Goal: Information Seeking & Learning: Check status

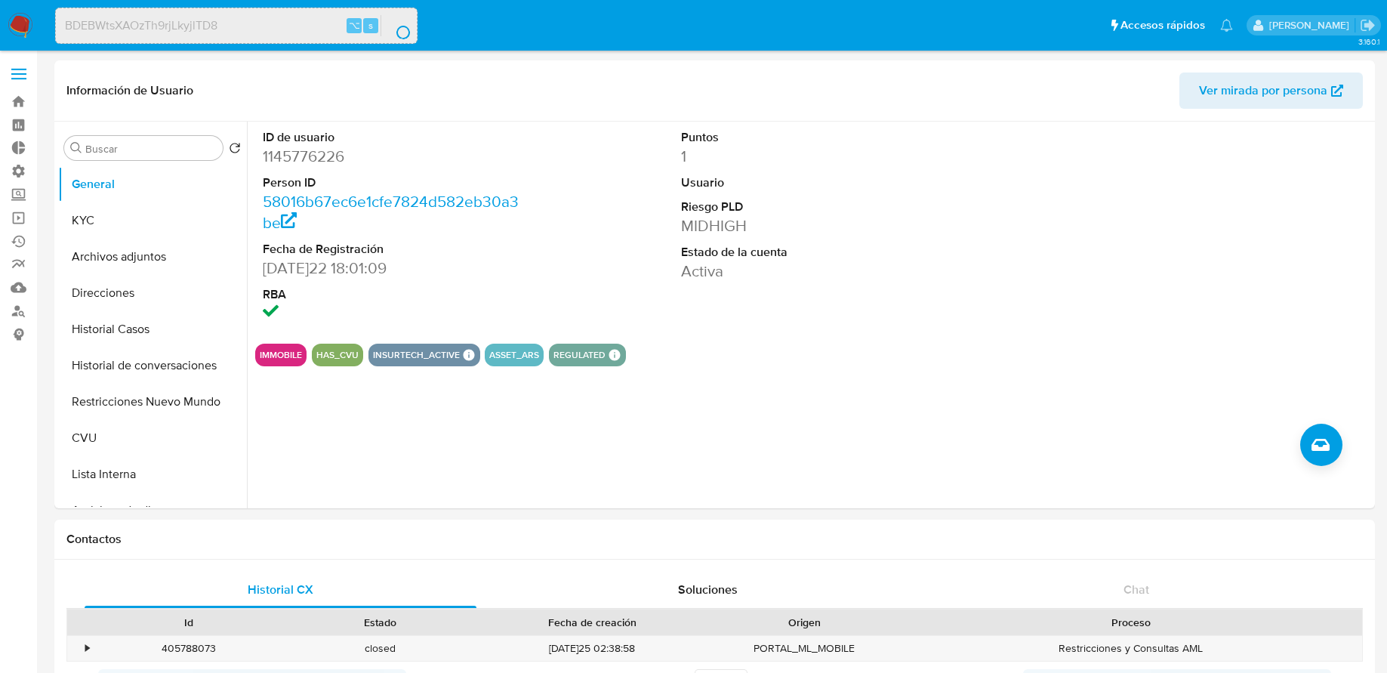
select select "10"
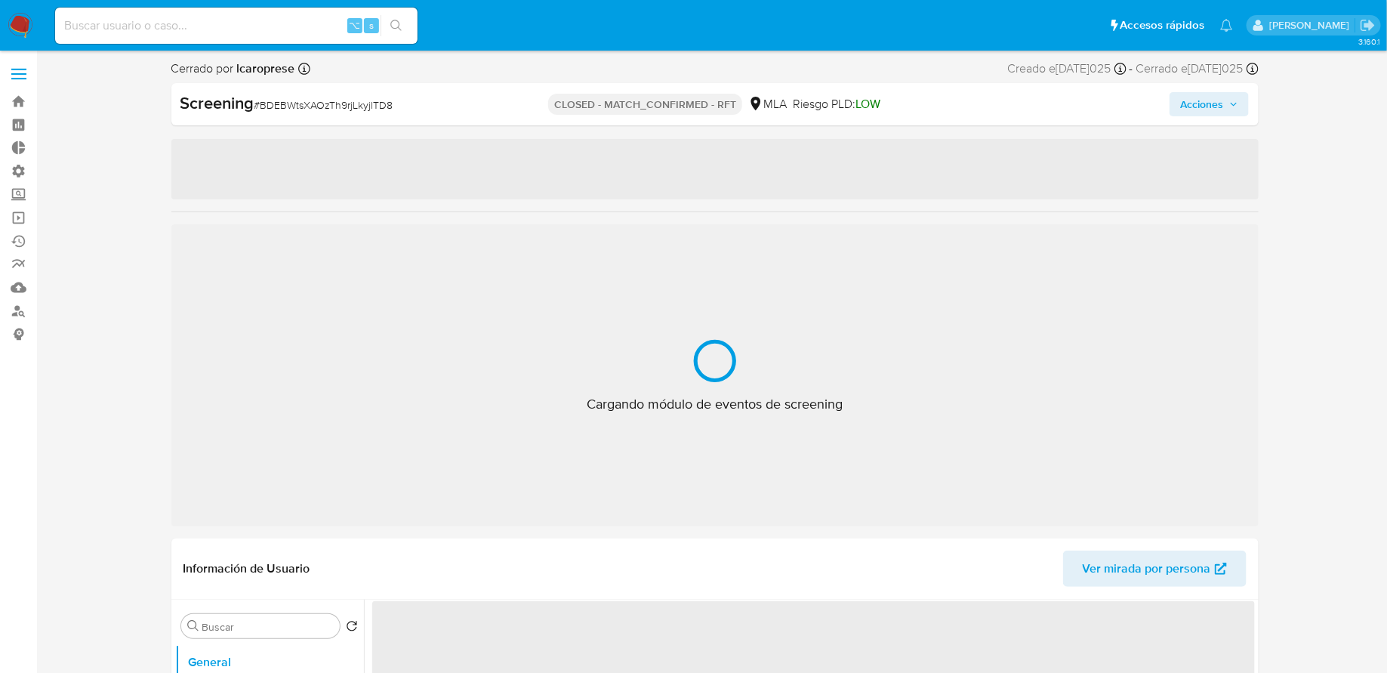
select select "10"
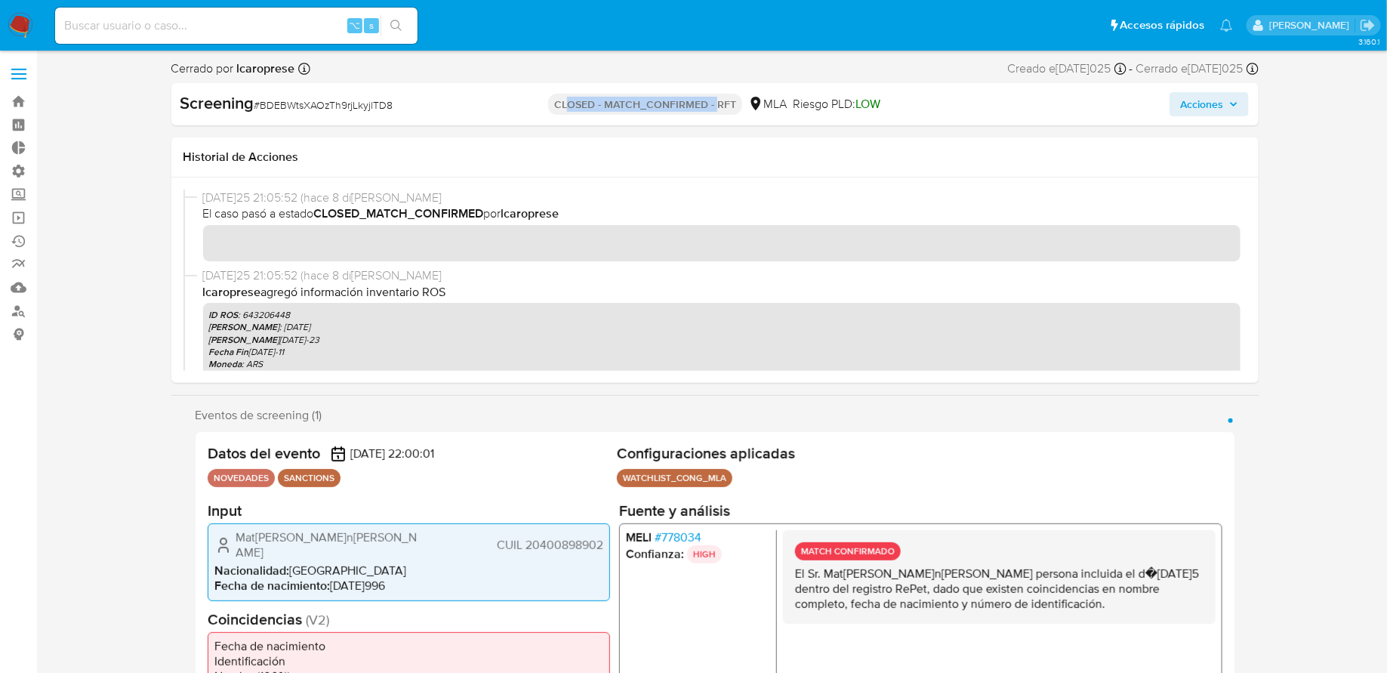
drag, startPoint x: 568, startPoint y: 106, endPoint x: 723, endPoint y: 106, distance: 155.5
click at [723, 106] on p "CLOSED - MATCH_CONFIRMED - RFT" at bounding box center [645, 104] width 194 height 21
click at [274, 31] on input at bounding box center [236, 26] width 362 height 20
paste input "klrglHiqmL81hxanMdZXPF1u"
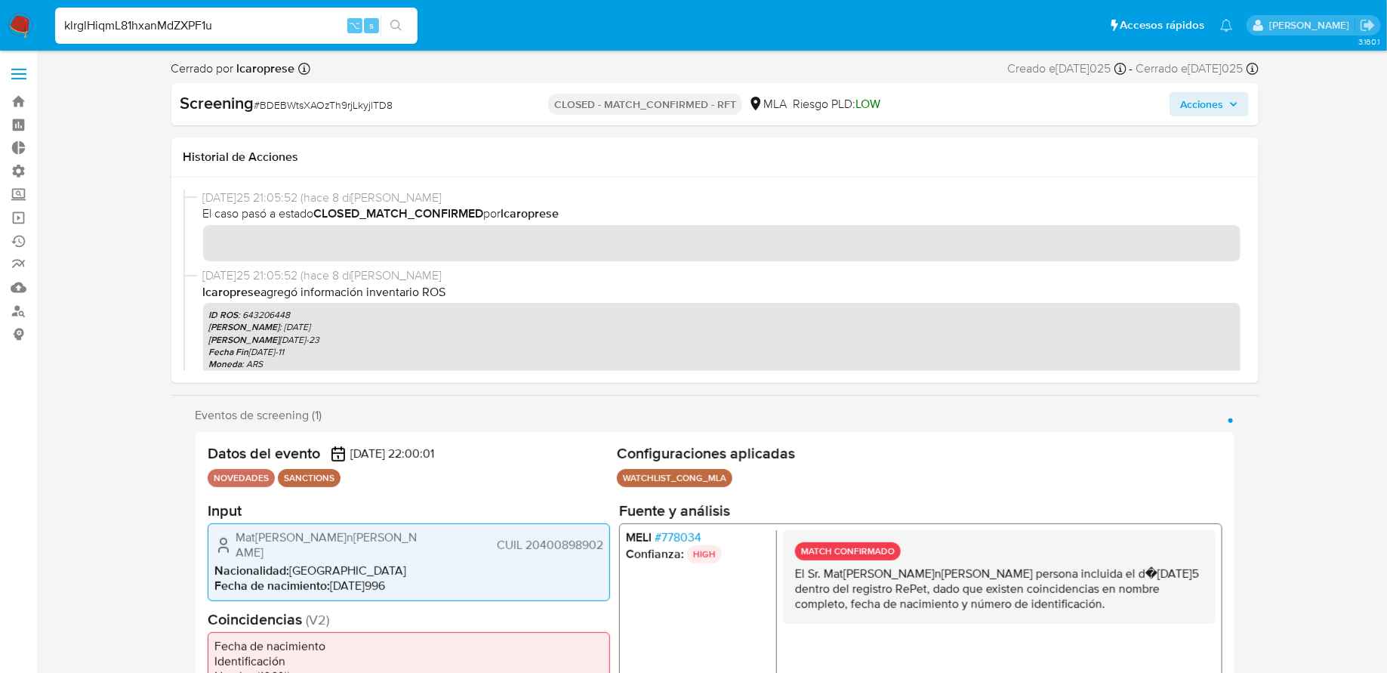
type input "klrglHiqmL81hxanMdZXPF1u"
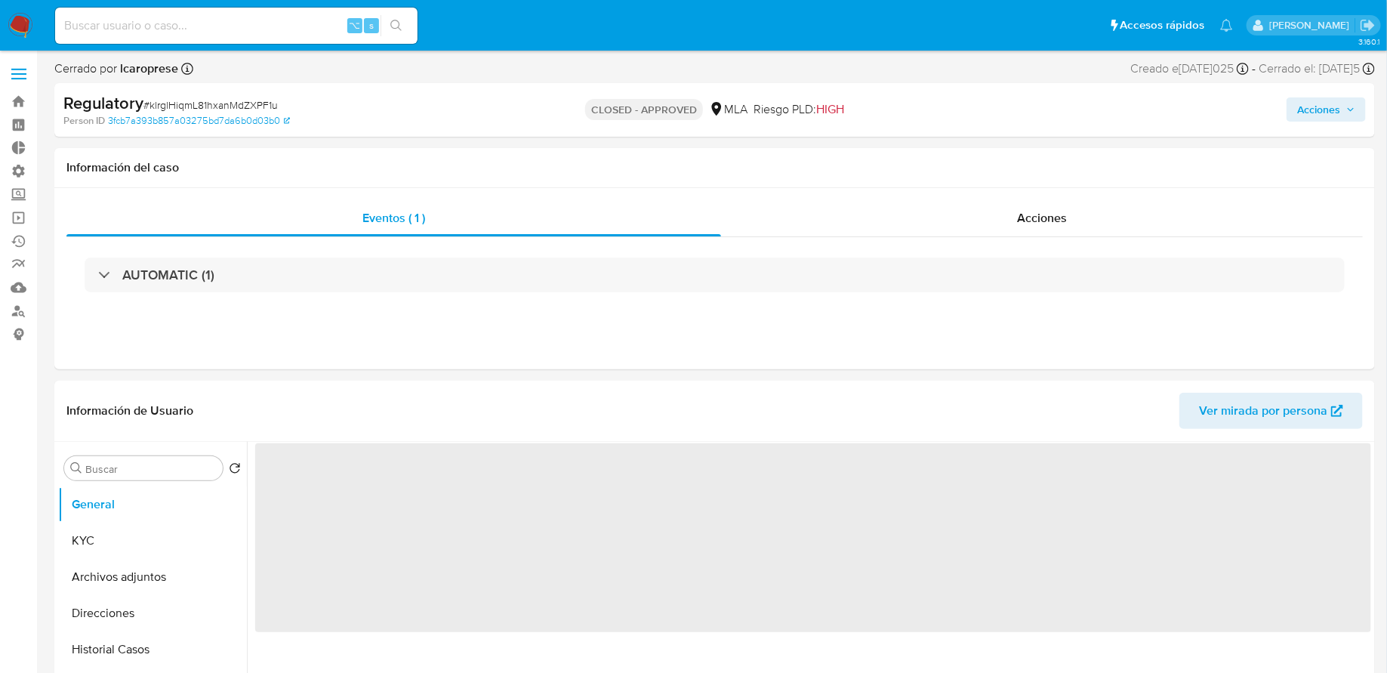
select select "10"
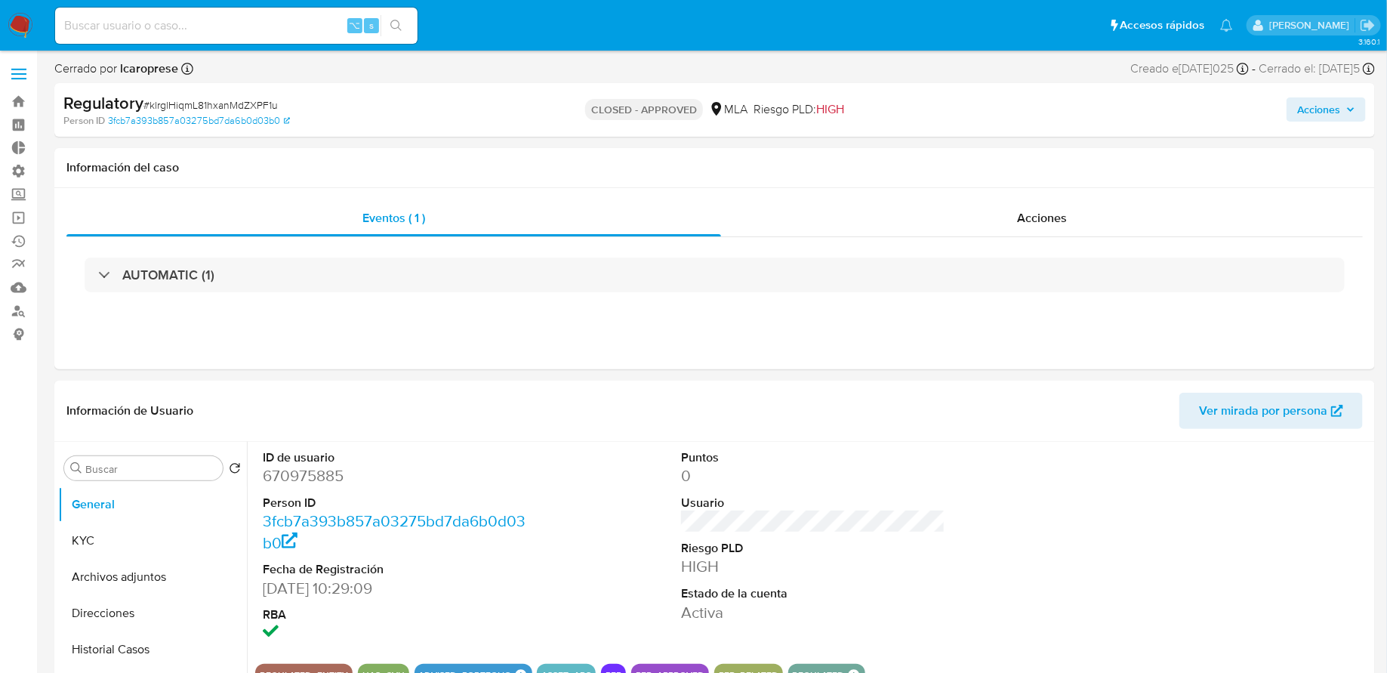
click at [142, 26] on input at bounding box center [236, 26] width 362 height 20
paste input "3ClcStDC9ZVqcWoHZAWcIISs"
type input "3ClcStDC9ZVqcWoHZAWcIISs"
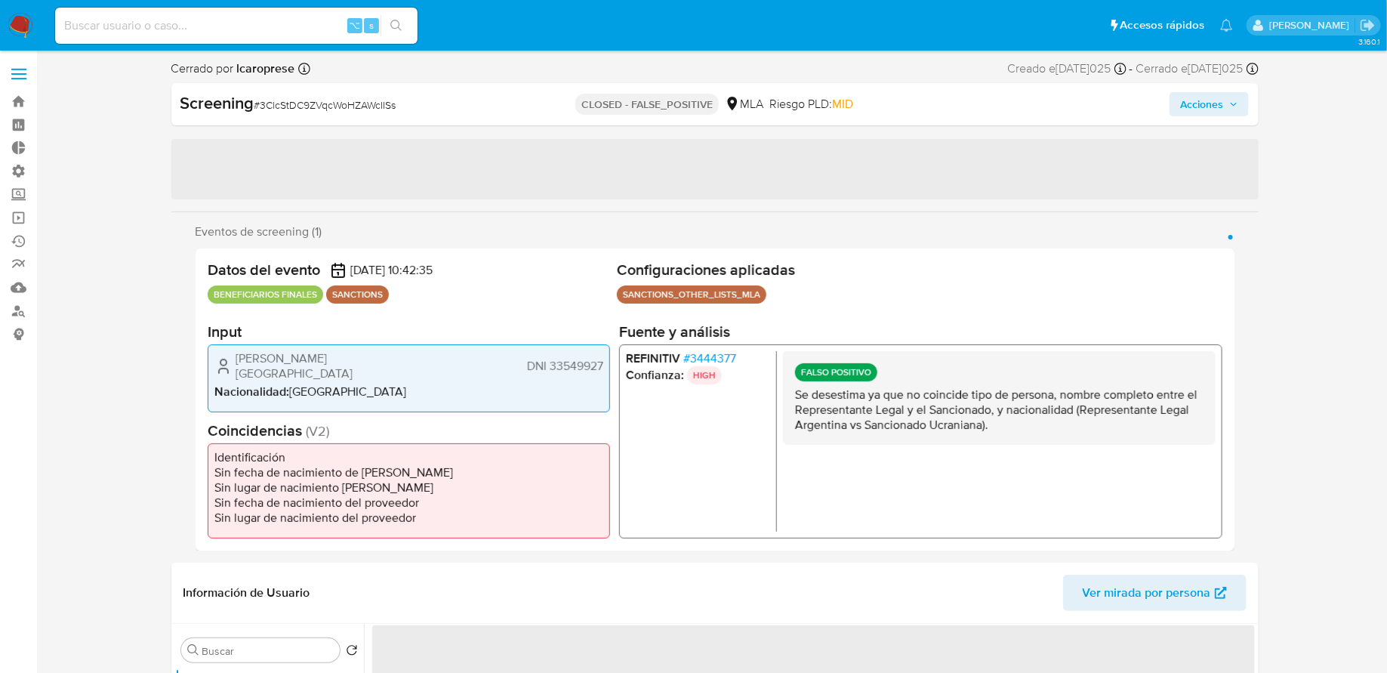
select select "10"
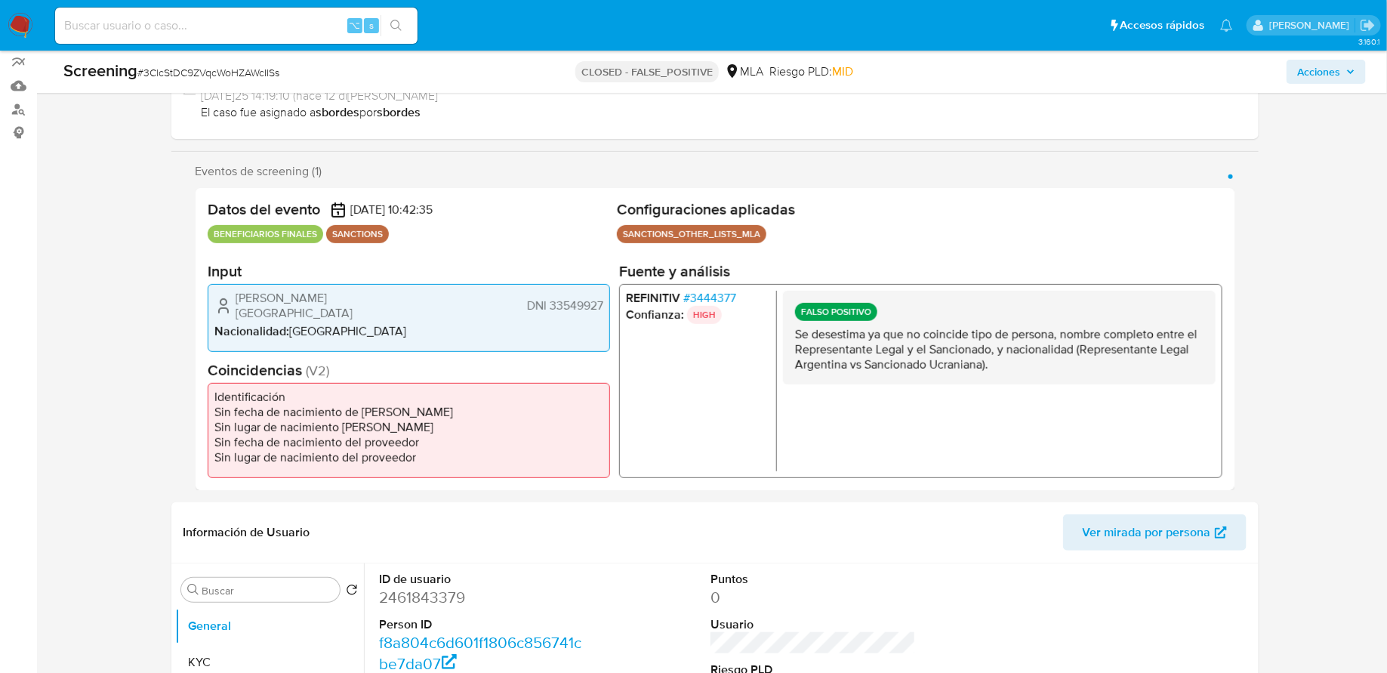
scroll to position [205, 0]
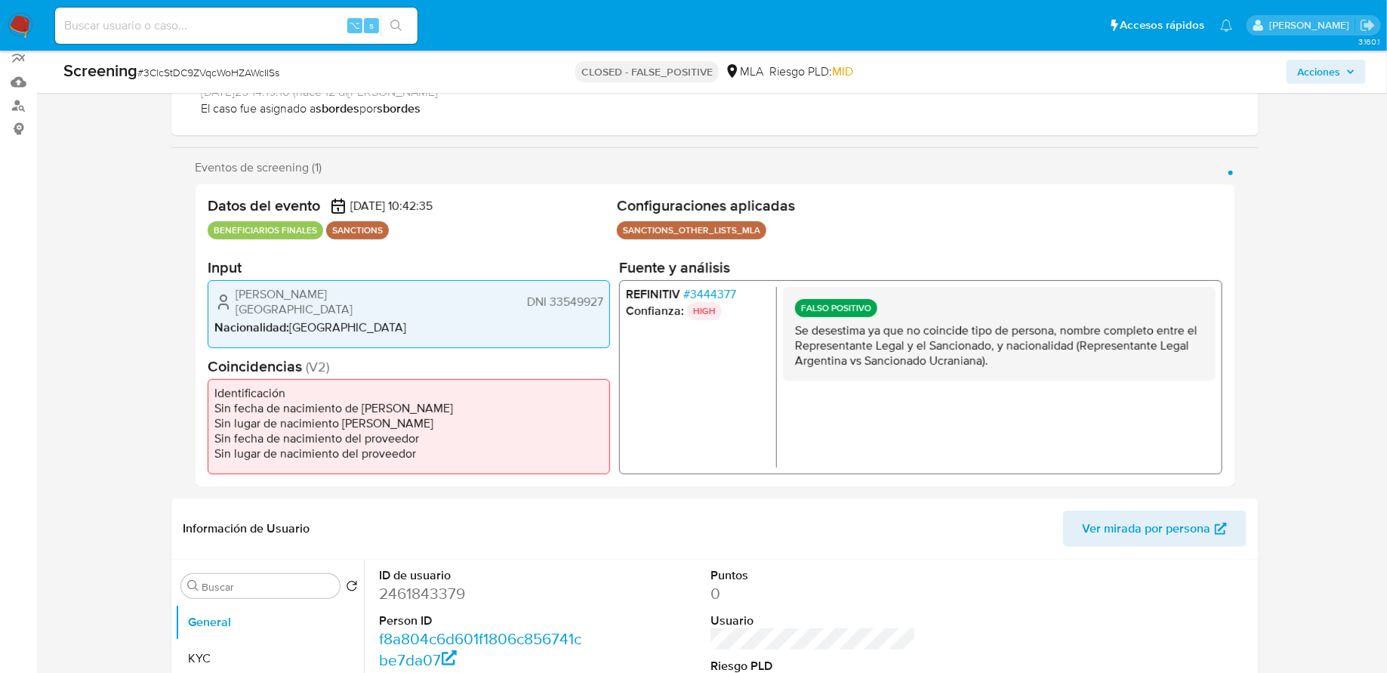
click at [352, 229] on p "SANCTIONS" at bounding box center [357, 230] width 63 height 18
click at [313, 26] on input at bounding box center [236, 26] width 362 height 20
paste input "IK3V03Yo6oSXUHPNJf3cd2dk"
type input "IK3V03Yo6oSXUHPNJf3cd2dk"
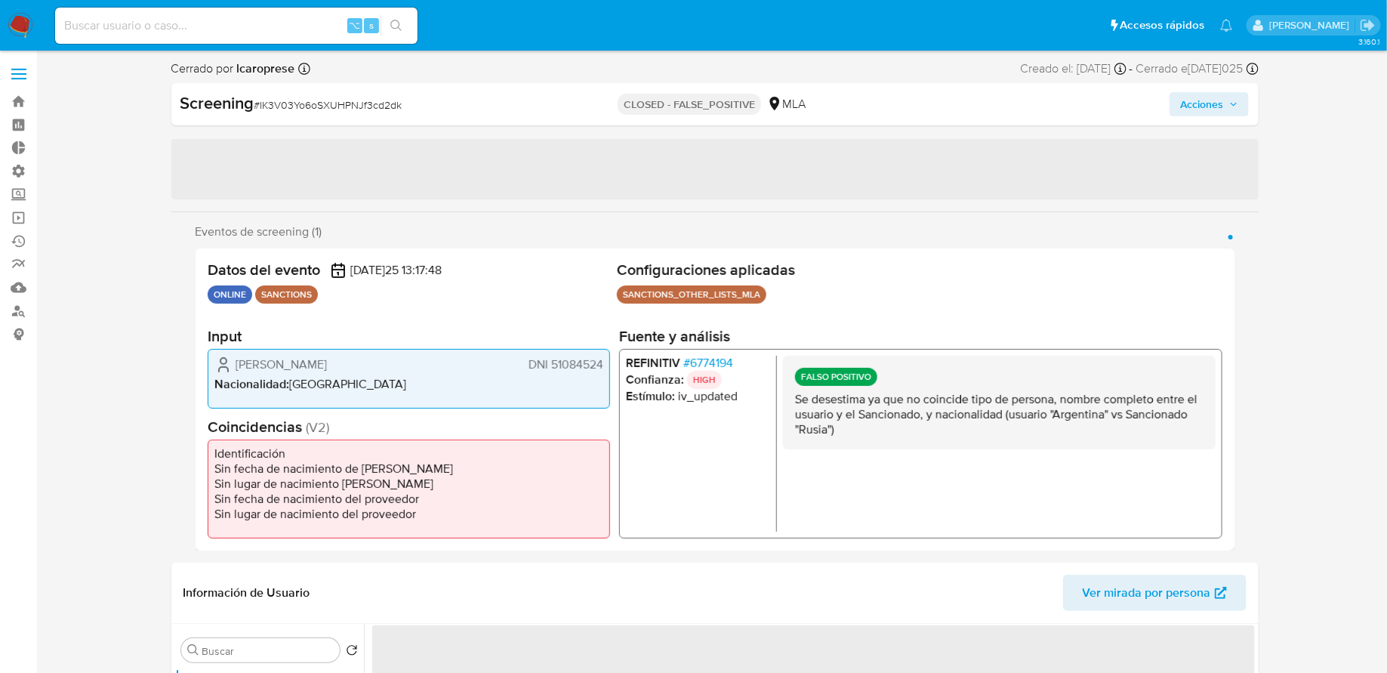
select select "10"
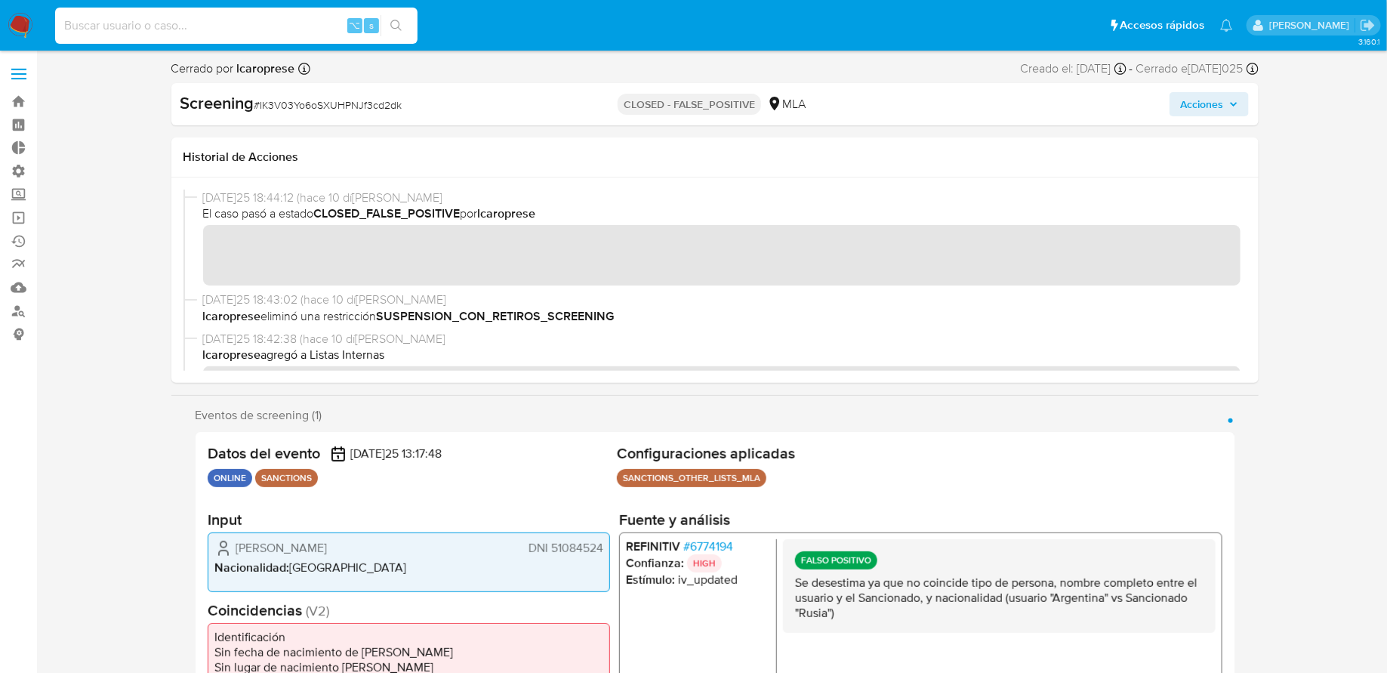
click at [236, 26] on input at bounding box center [236, 26] width 362 height 20
paste input "ZoaU0efuVbTU9lPc7M2acFgn"
type input "ZoaU0efuVbTU9lPc7M2acFgn"
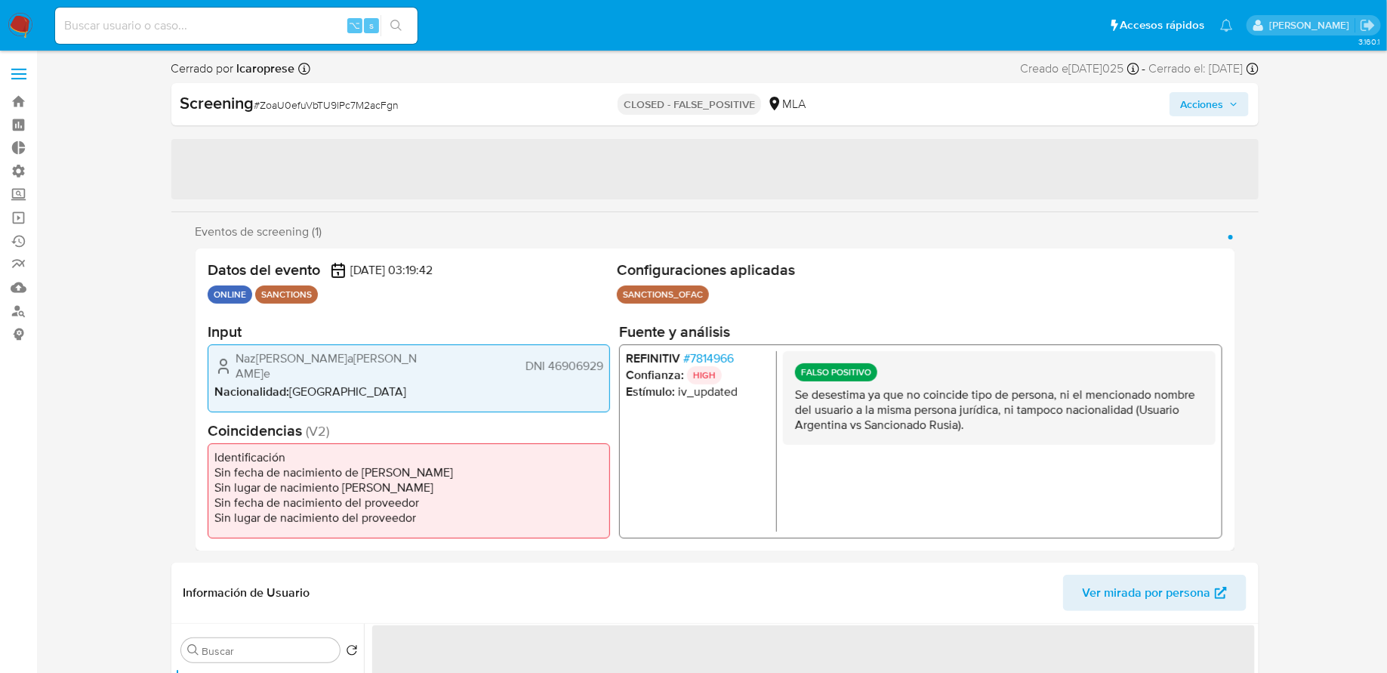
select select "10"
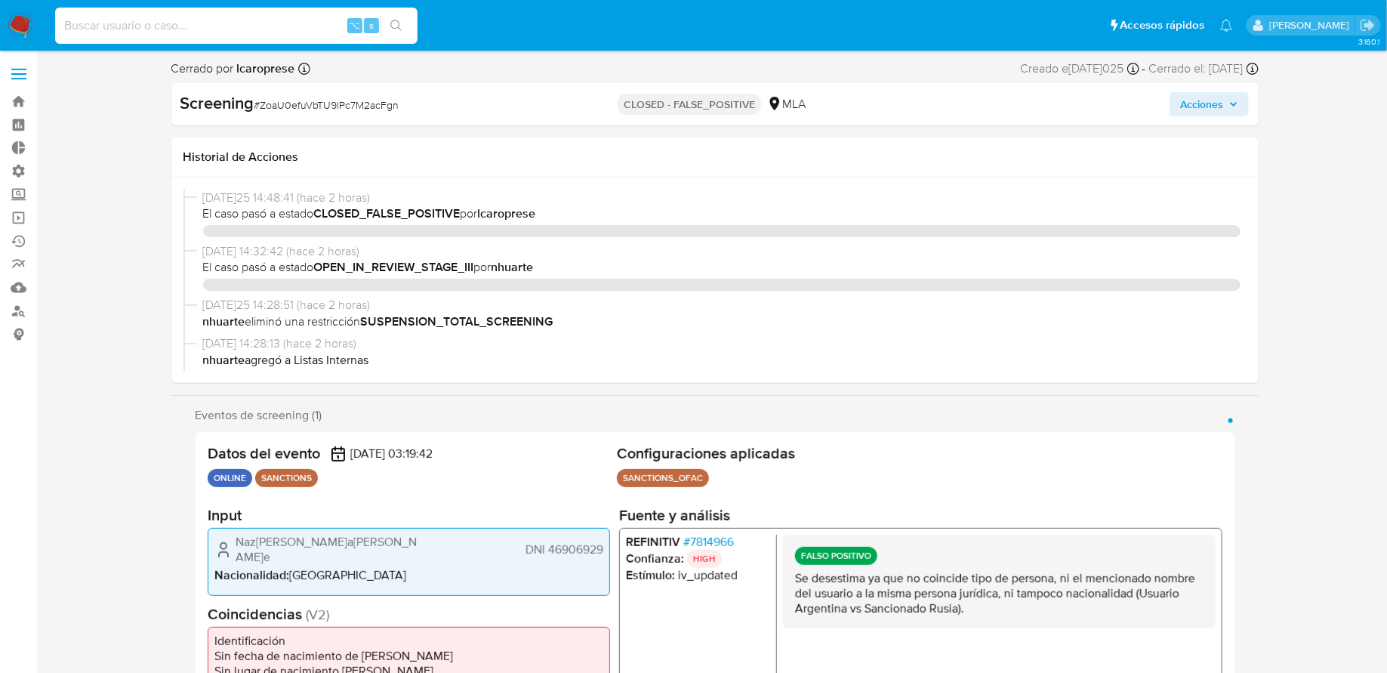
click at [194, 23] on input at bounding box center [236, 26] width 362 height 20
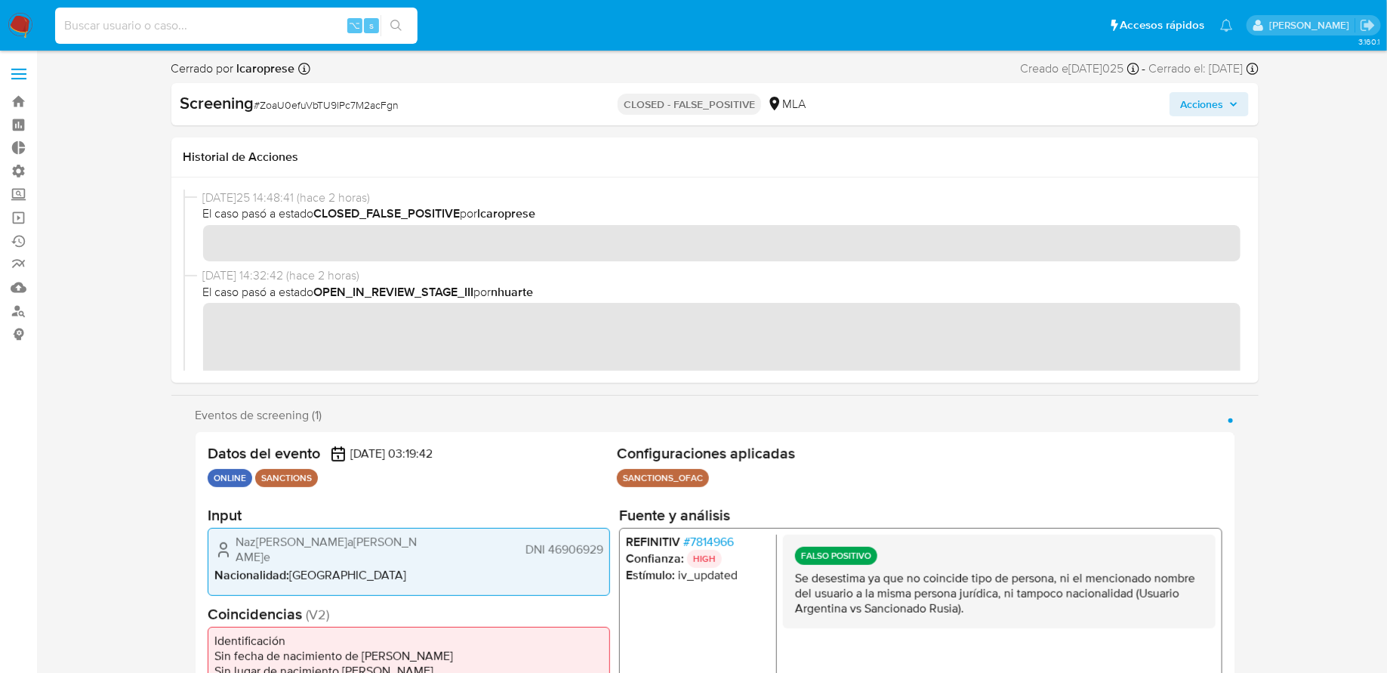
paste input "6hO4yQYfI0Lyw3fIQt9RsQLH"
type input "6hO4yQYfI0Lyw3fIQt9RsQLH"
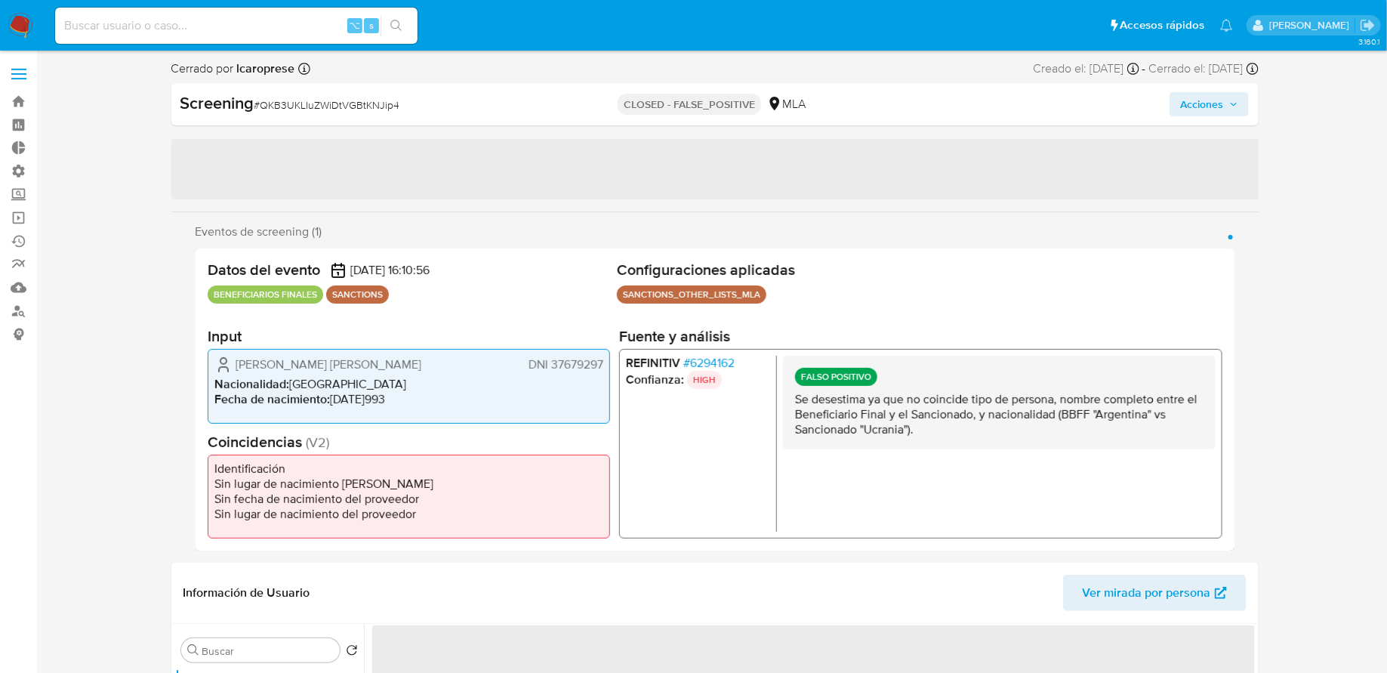
select select "10"
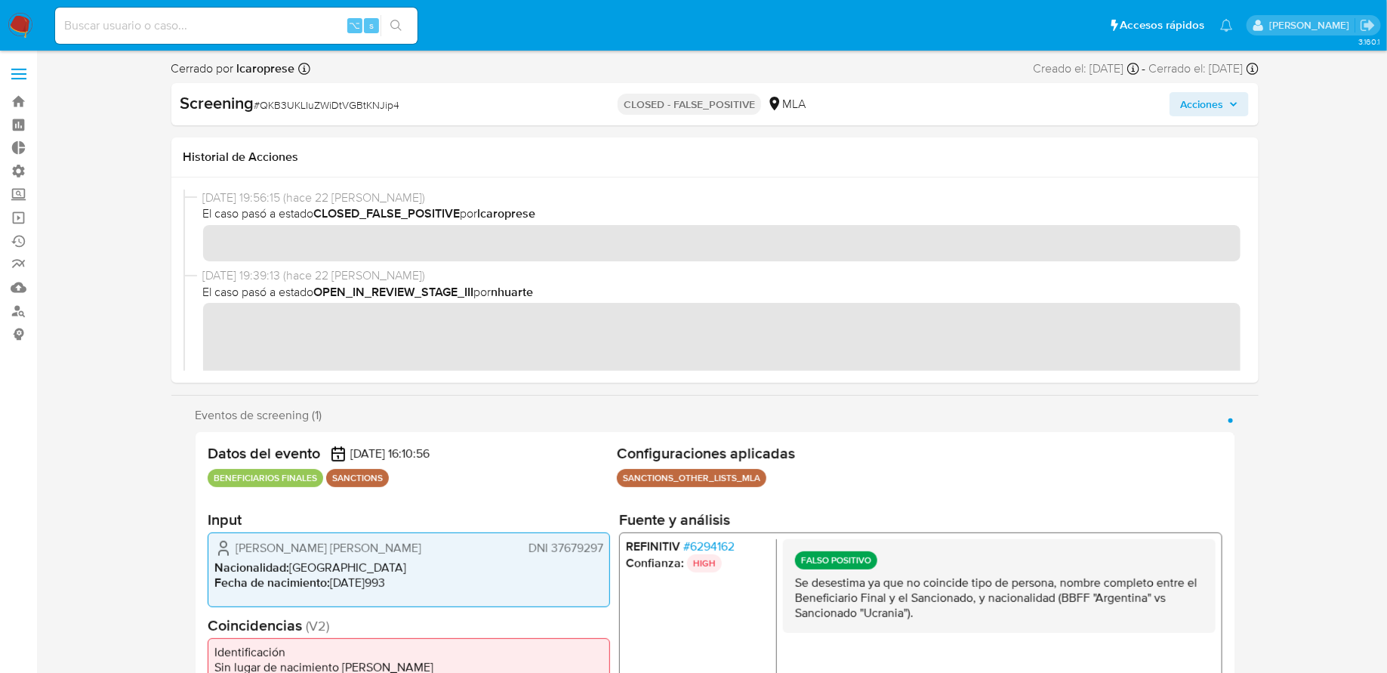
click at [259, 34] on input at bounding box center [236, 26] width 362 height 20
paste input "HGscnBB8DcDP5LoppdxOTjin"
type input "HGscnBB8DcDP5LoppdxOTjin"
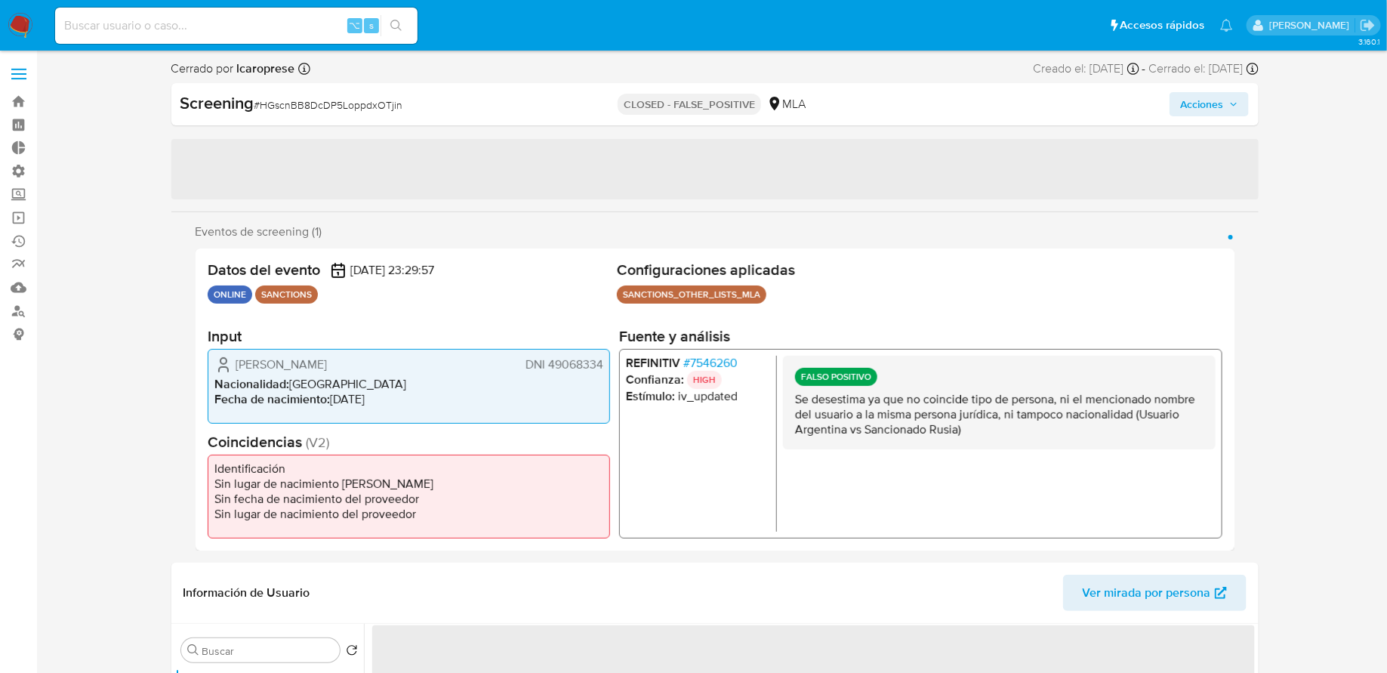
select select "10"
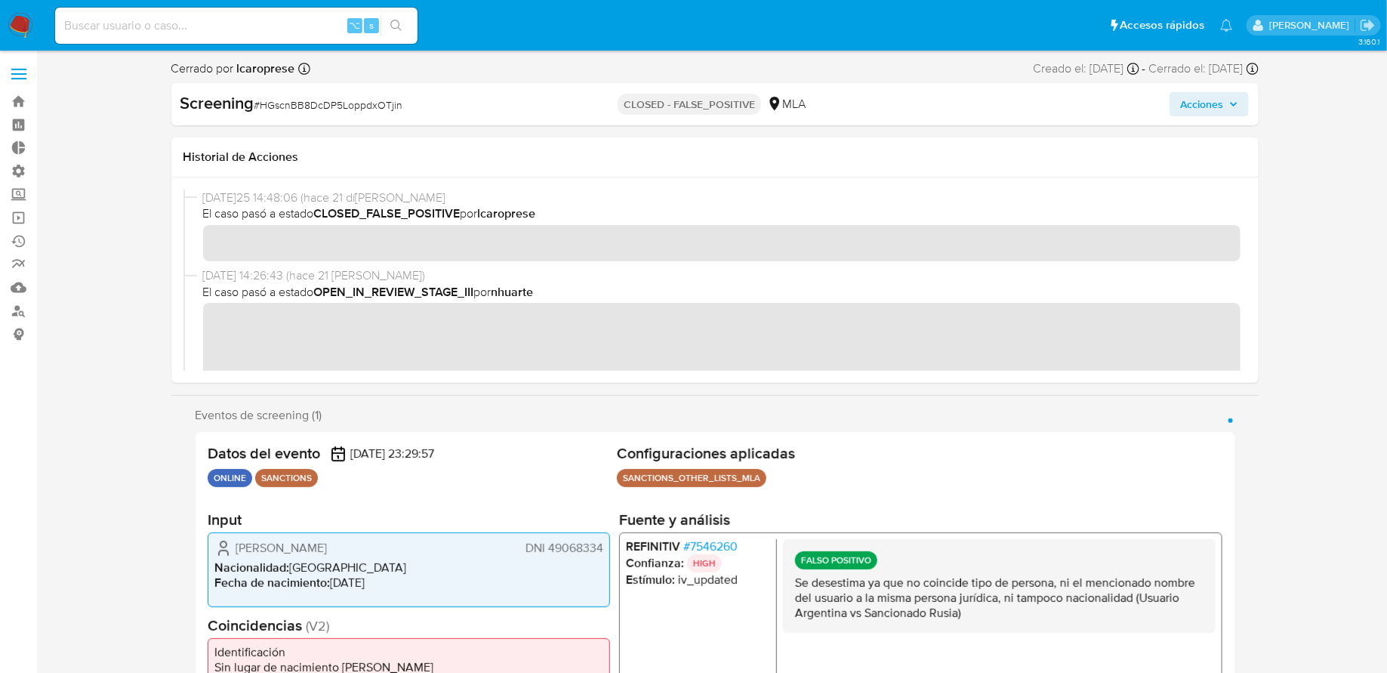
click at [263, 23] on input at bounding box center [236, 26] width 362 height 20
paste input "4X55S8hRuJnNHyfDXe3JuIPK"
type input "4X55S8hRuJnNHyfDXe3JuIPK"
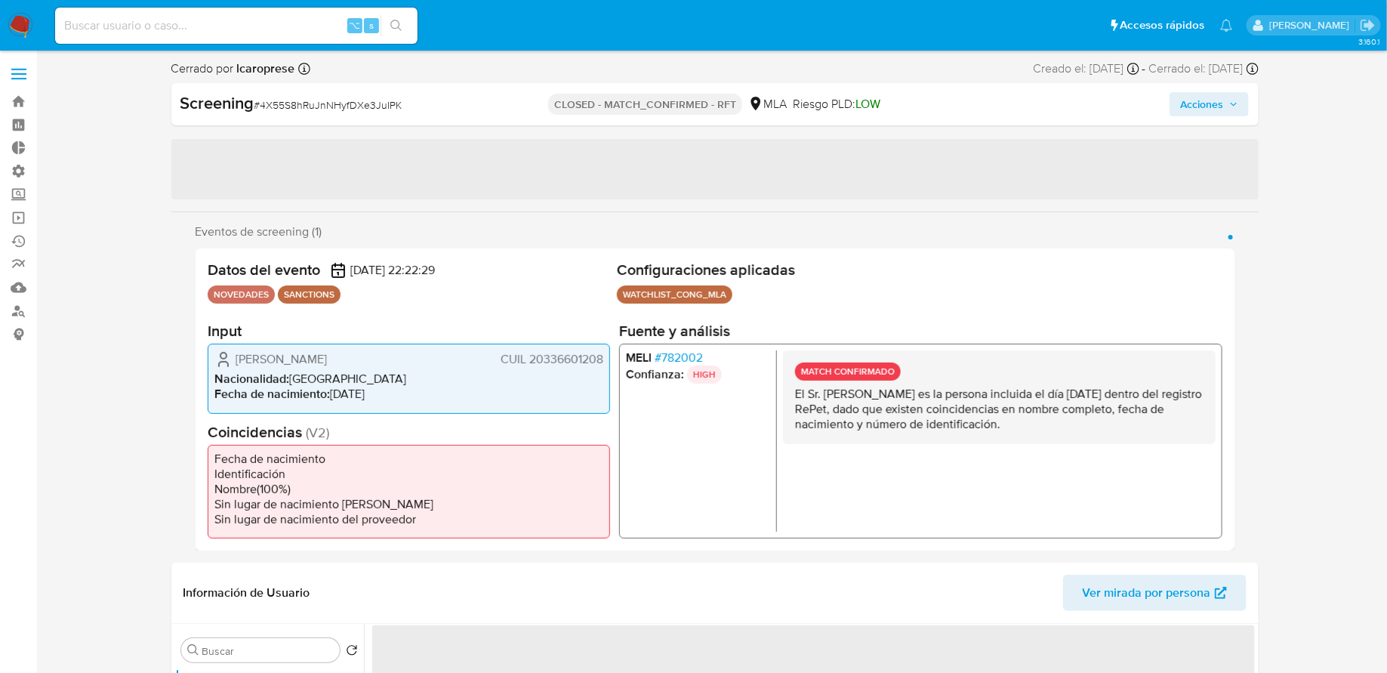
select select "10"
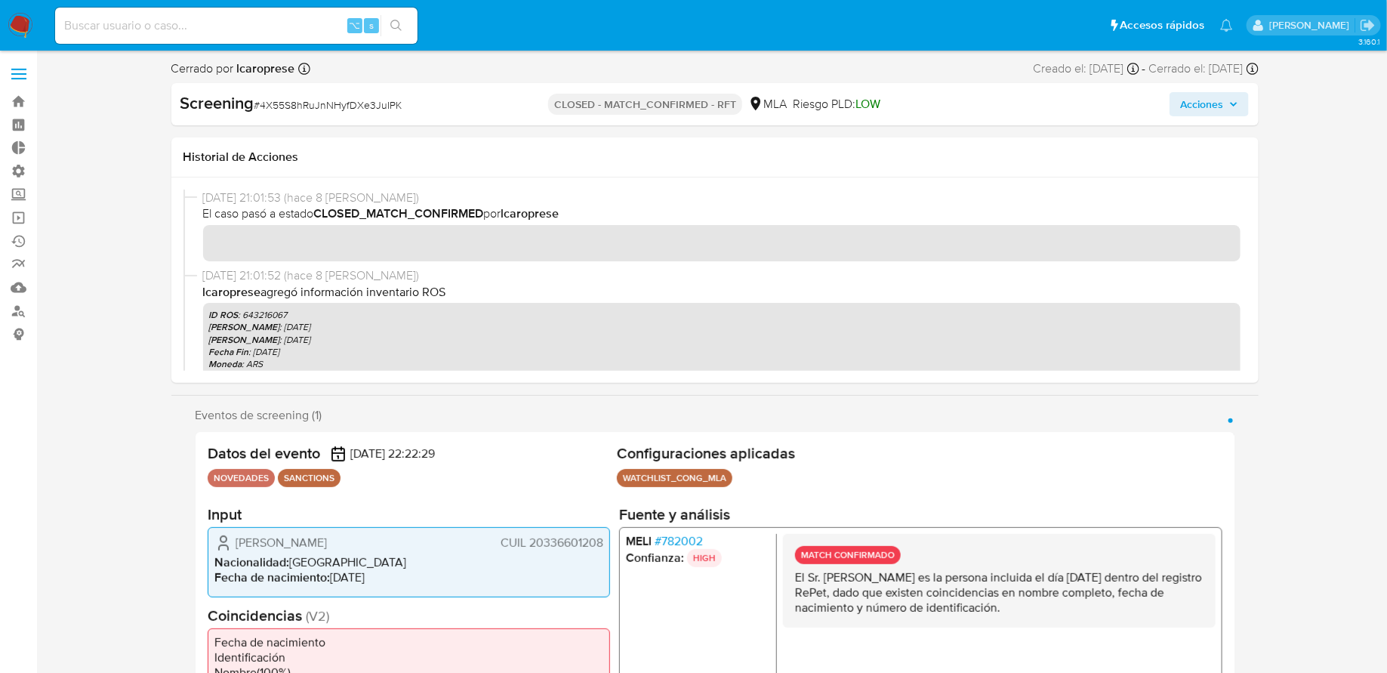
click at [263, 23] on input at bounding box center [236, 26] width 362 height 20
paste input "CcOzSEQhqeDw8fMKPTQWJy31"
type input "CcOzSEQhqeDw8fMKPTQWJy31"
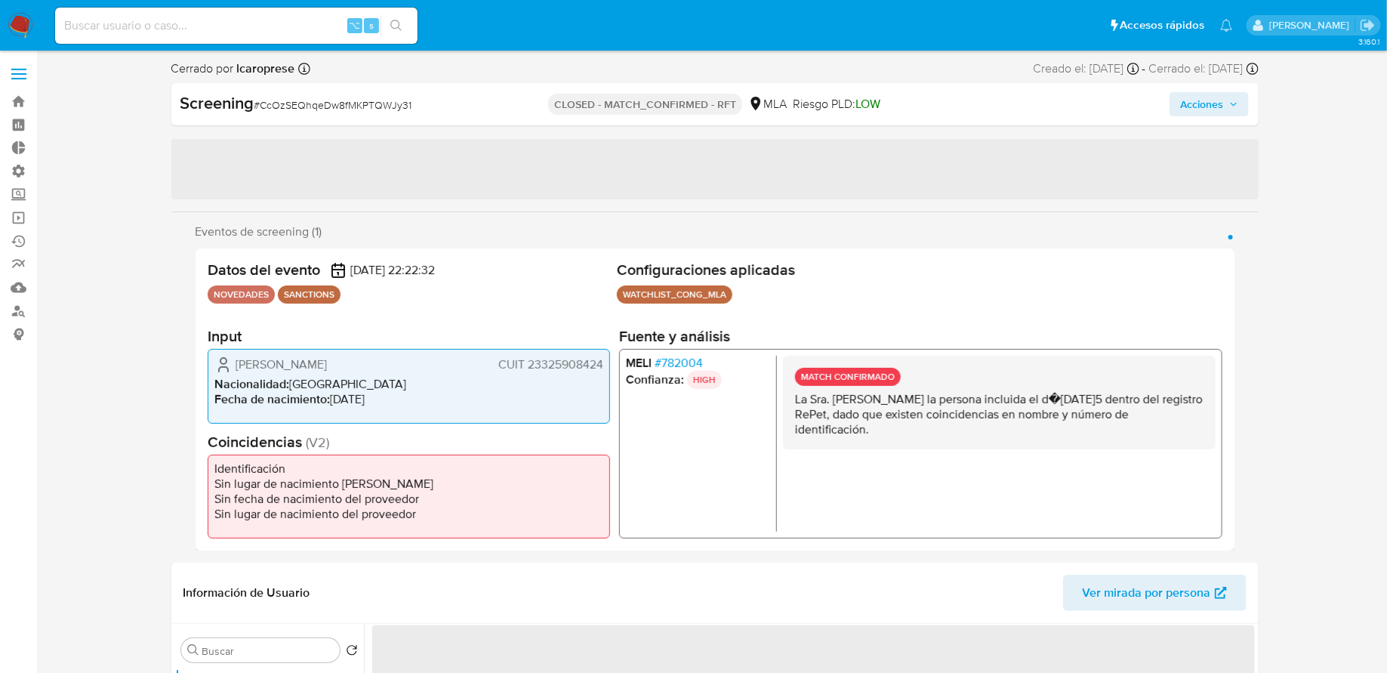
select select "10"
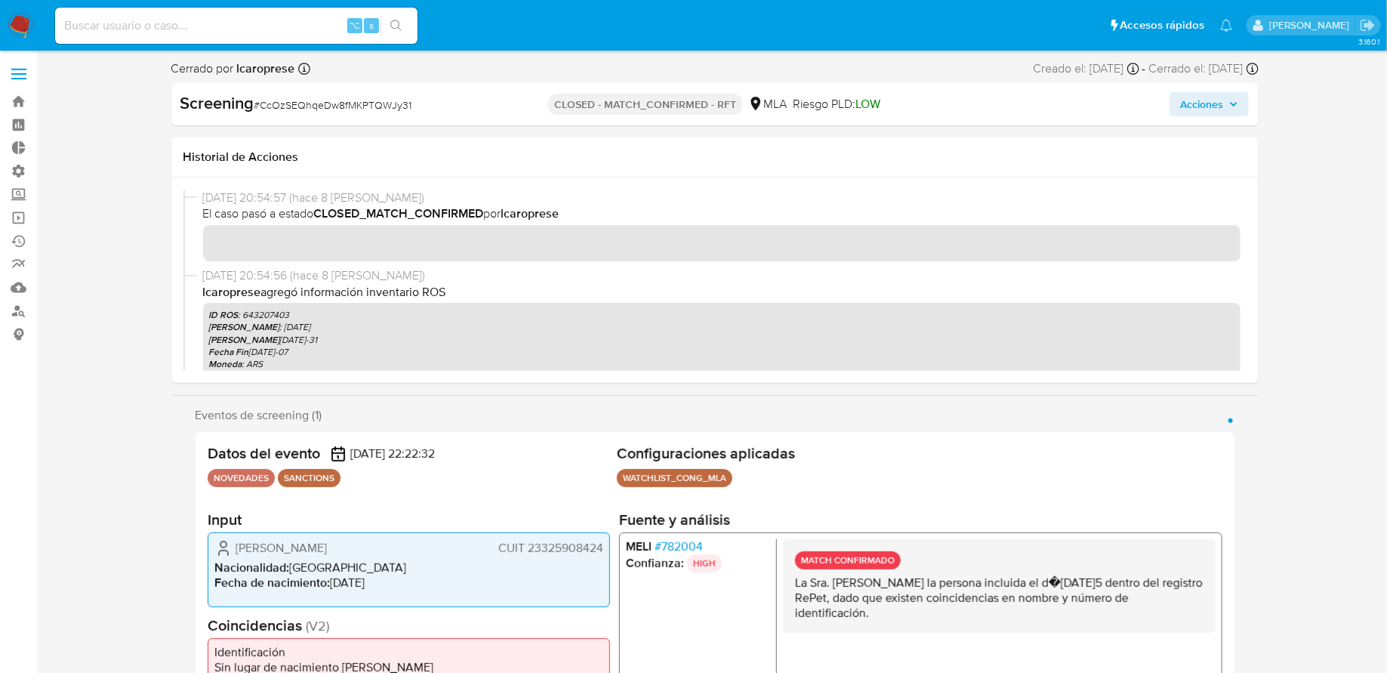
click at [250, 22] on input at bounding box center [236, 26] width 362 height 20
paste input "41nVJsPtUJYiPxwTecoA4qrV"
type input "41nVJsPtUJYiPxwTecoA4qrV"
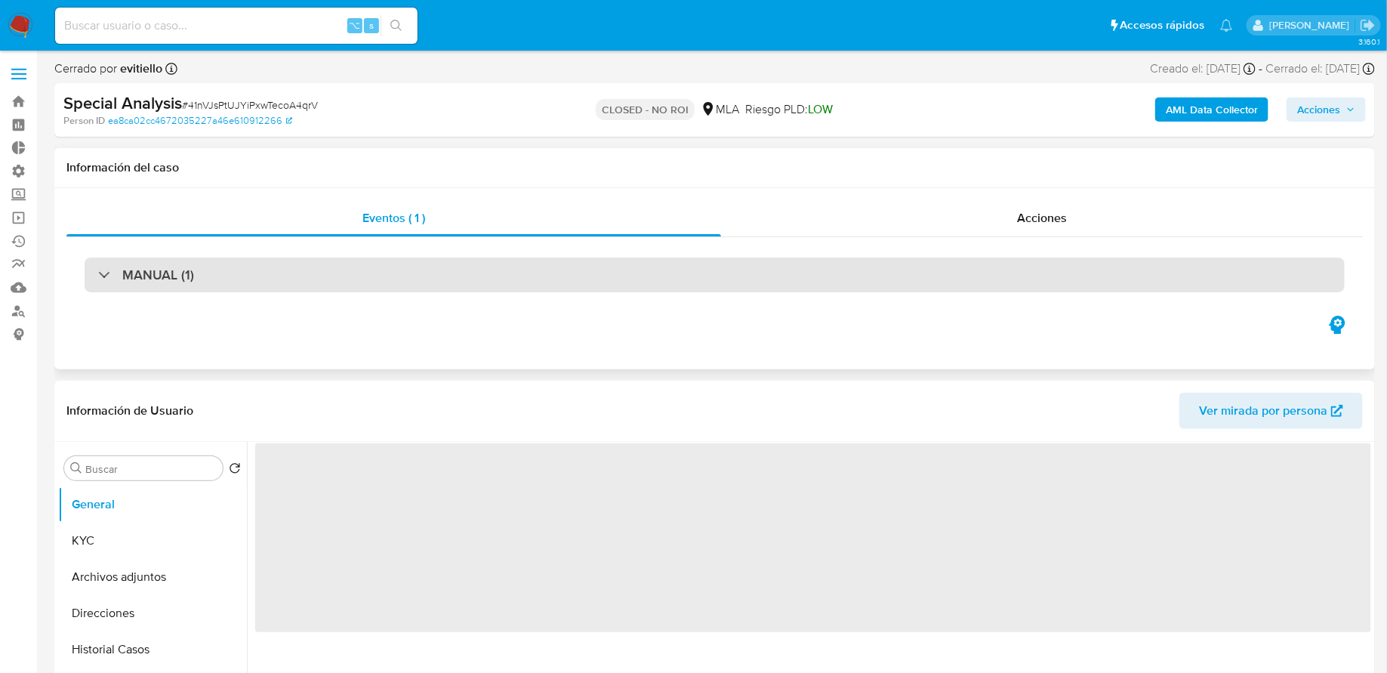
select select "10"
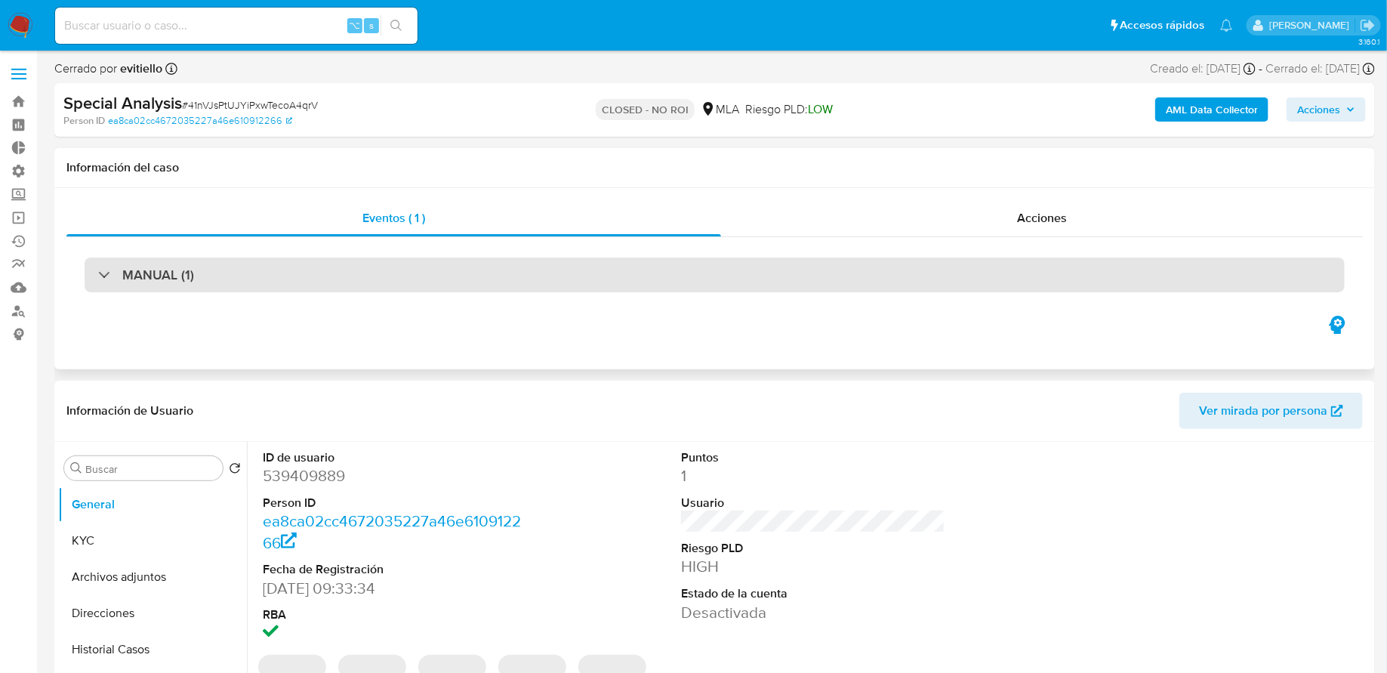
click at [444, 266] on div "MANUAL (1)" at bounding box center [715, 274] width 1260 height 35
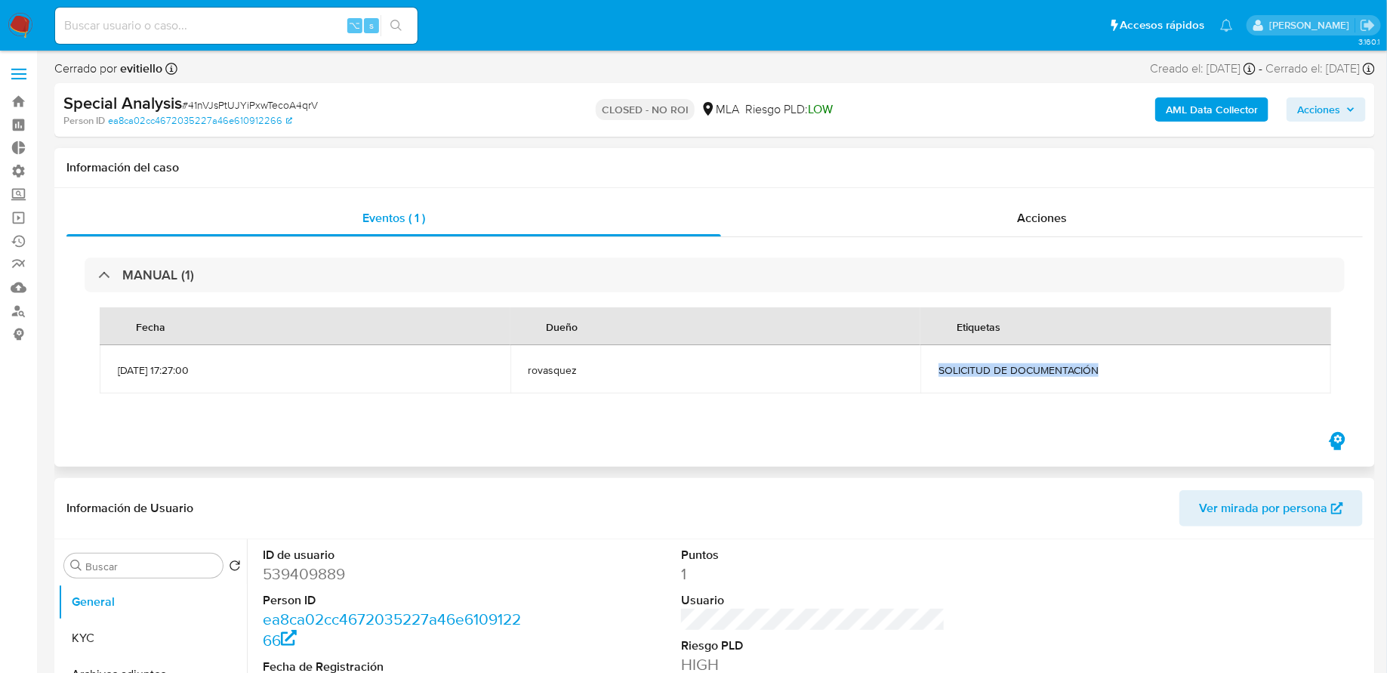
drag, startPoint x: 938, startPoint y: 368, endPoint x: 1160, endPoint y: 368, distance: 222.0
click at [1160, 368] on td "SOLICITUD DE DOCUMENTACIÓN" at bounding box center [1125, 369] width 411 height 48
copy span "SOLICITUD DE DOCUMENTACIÓN"
click at [255, 32] on input at bounding box center [236, 26] width 362 height 20
paste input "T4eQAL8HoFuD8VMHtucpcoDf"
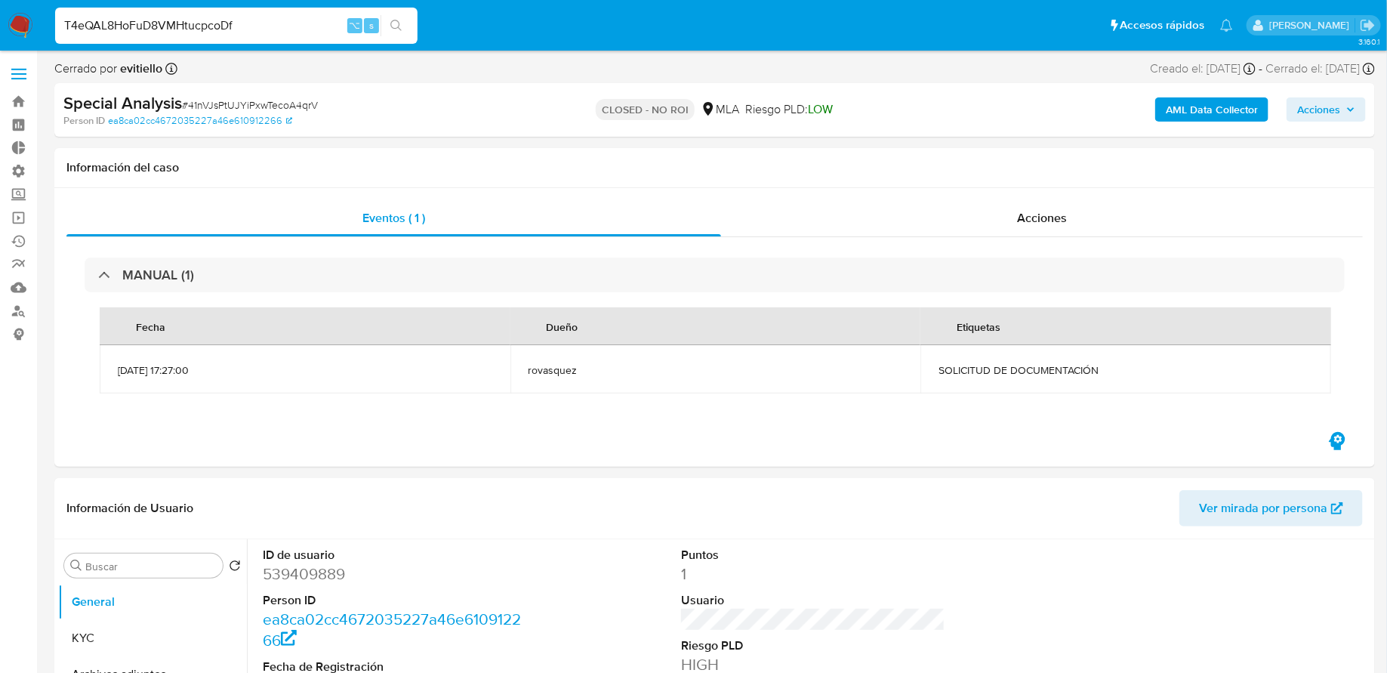
type input "T4eQAL8HoFuD8VMHtucpcoDf"
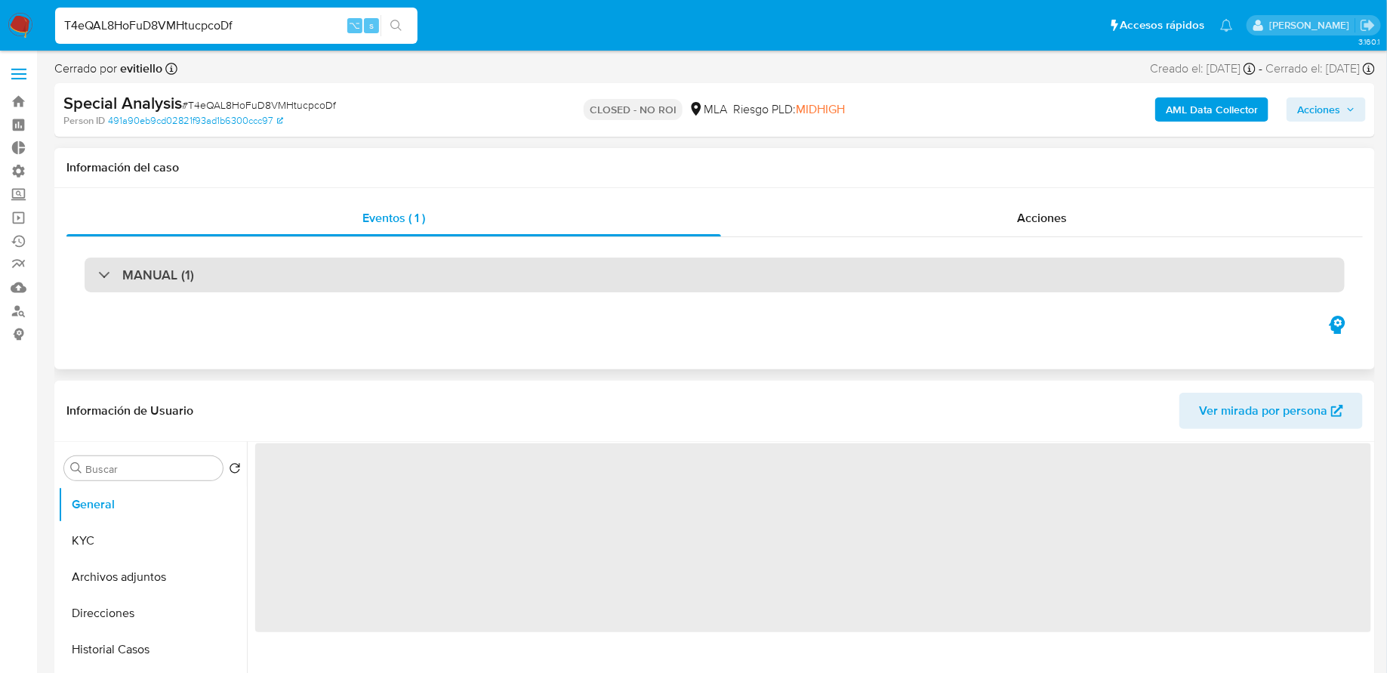
click at [384, 286] on div "MANUAL (1)" at bounding box center [715, 274] width 1260 height 35
select select "10"
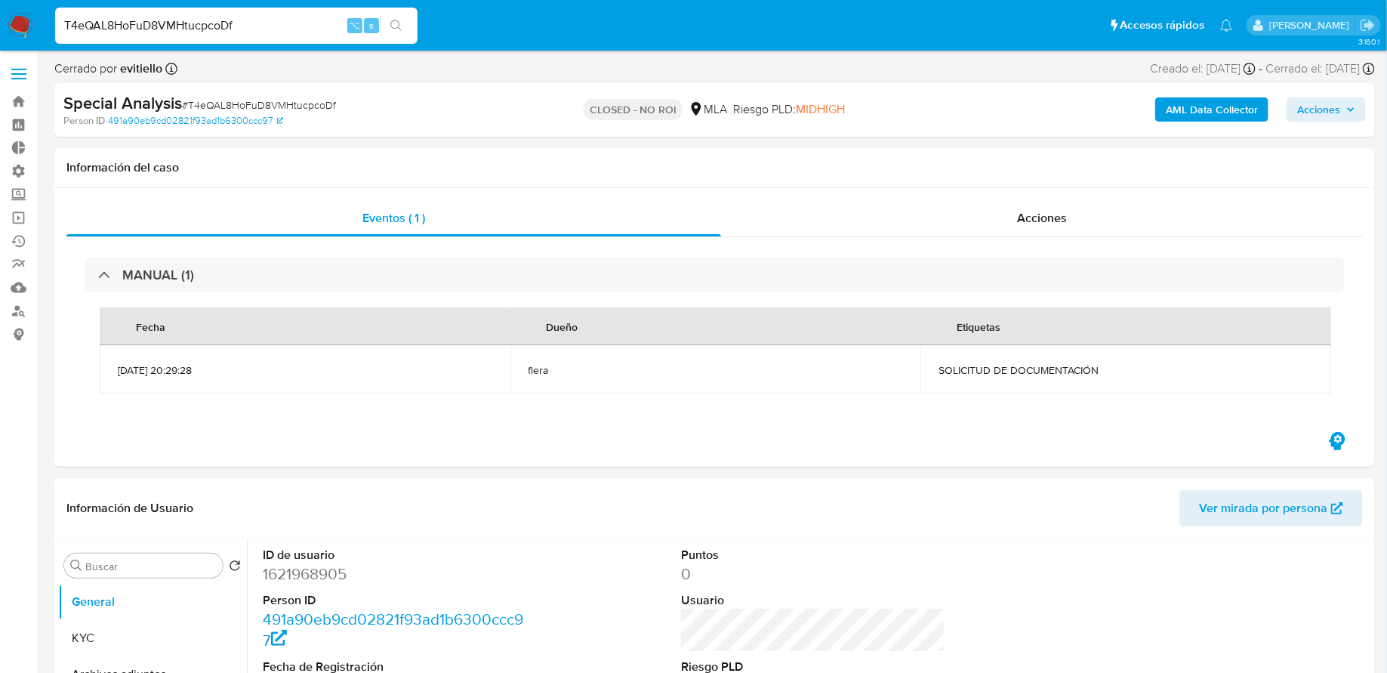
click at [249, 31] on input "T4eQAL8HoFuD8VMHtucpcoDf" at bounding box center [236, 26] width 362 height 20
paste input "CafVj80aedwy7VjgC7vRZmBh"
type input "CafVj80aedwy7VjgC7vRZmBh"
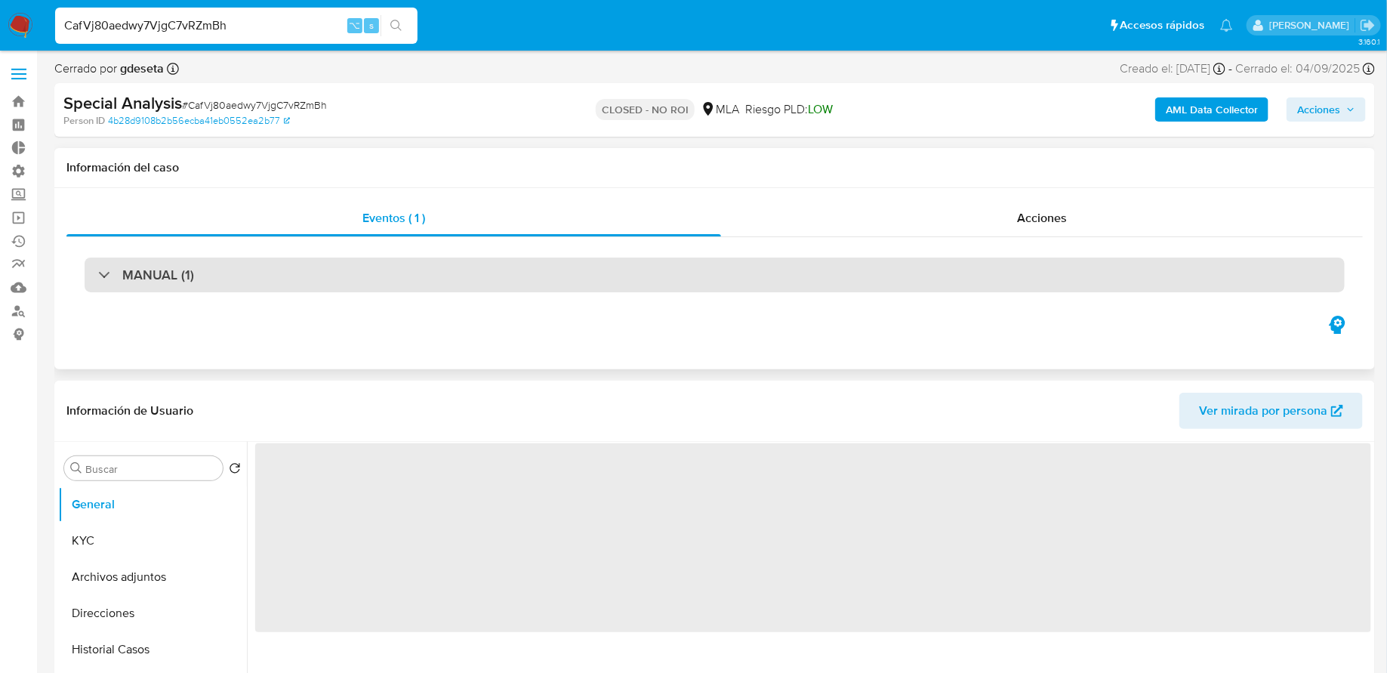
click at [285, 260] on div "MANUAL (1)" at bounding box center [715, 274] width 1260 height 35
select select "10"
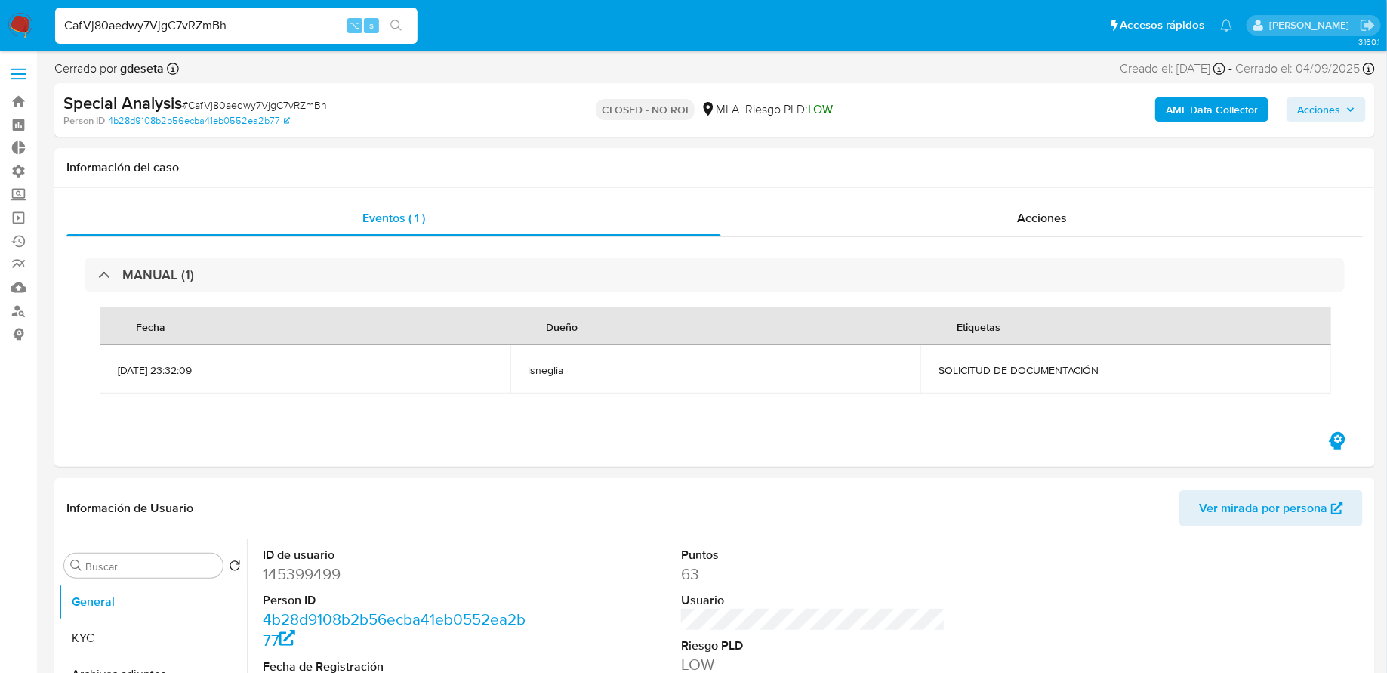
click at [199, 20] on input "CafVj80aedwy7VjgC7vRZmBh" at bounding box center [236, 26] width 362 height 20
paste input "socly6i99dPLUVXsvVRs7Uws"
type input "socly6i99dPLUVXsvVRs7Uws"
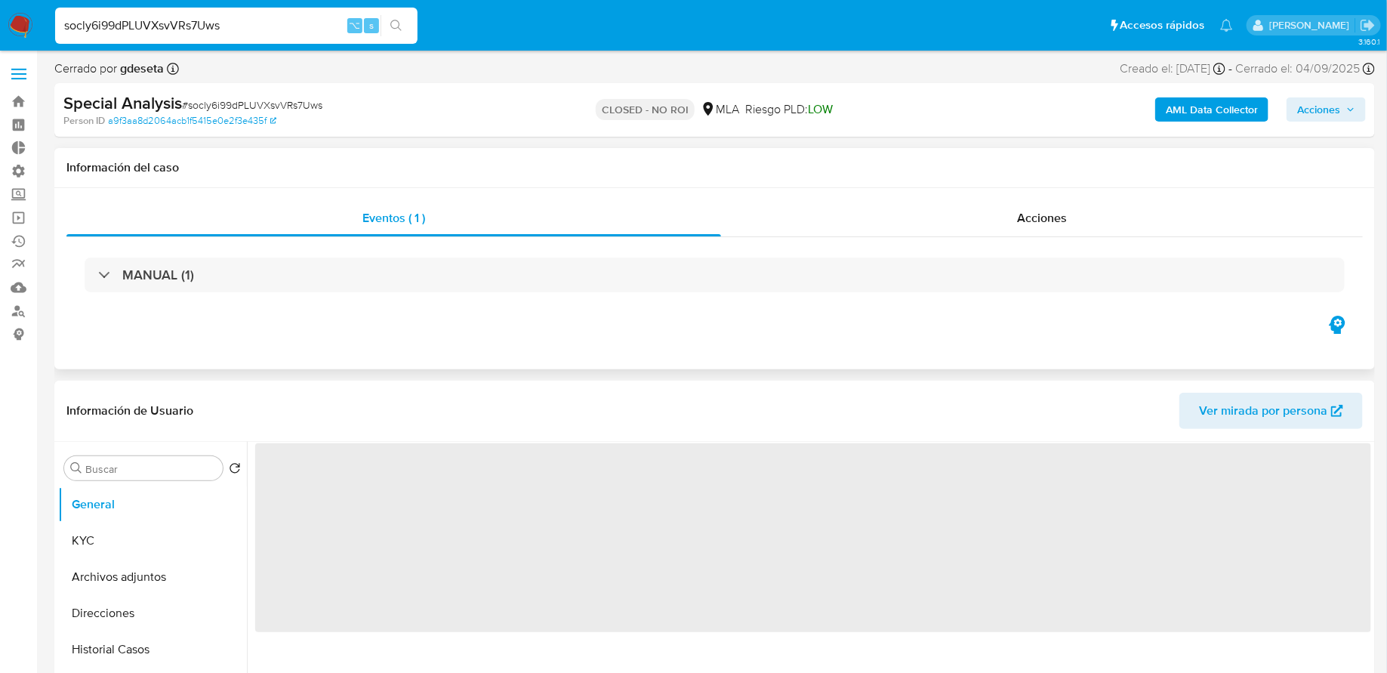
click at [262, 297] on div "MANUAL (1)" at bounding box center [714, 275] width 1296 height 76
select select "10"
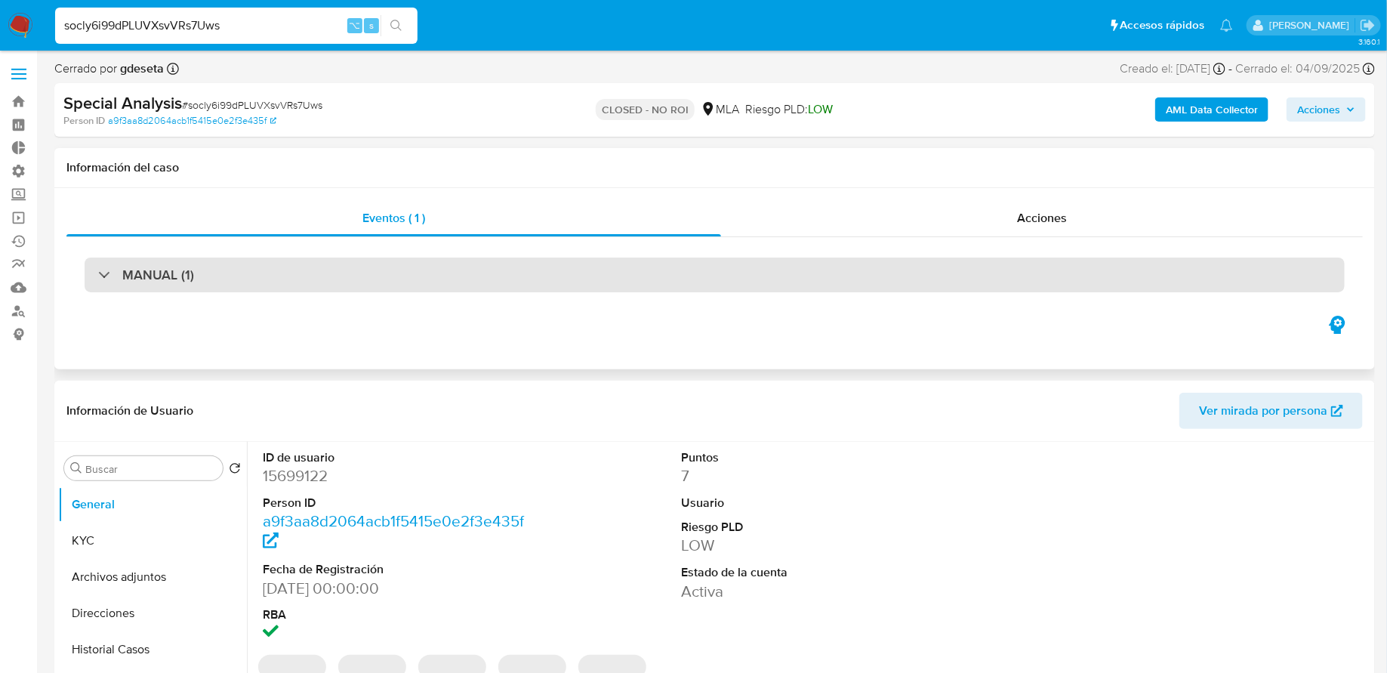
click at [259, 275] on div "MANUAL (1)" at bounding box center [715, 274] width 1260 height 35
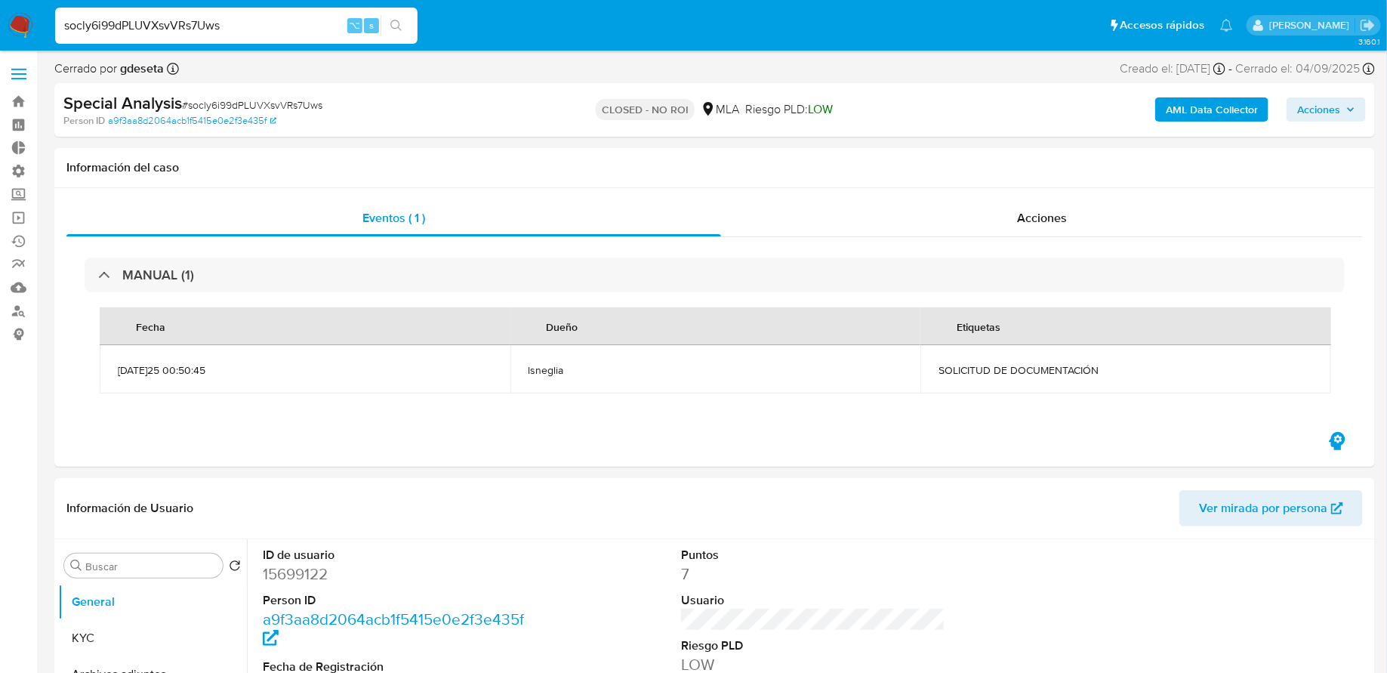
click at [211, 11] on div "socly6i99dPLUVXsvVRs7Uws ⌥ s" at bounding box center [236, 26] width 362 height 36
click at [205, 24] on input "socly6i99dPLUVXsvVRs7Uws" at bounding box center [236, 26] width 362 height 20
paste input "Su6kgNVvE06RDoj8NiGhxumC"
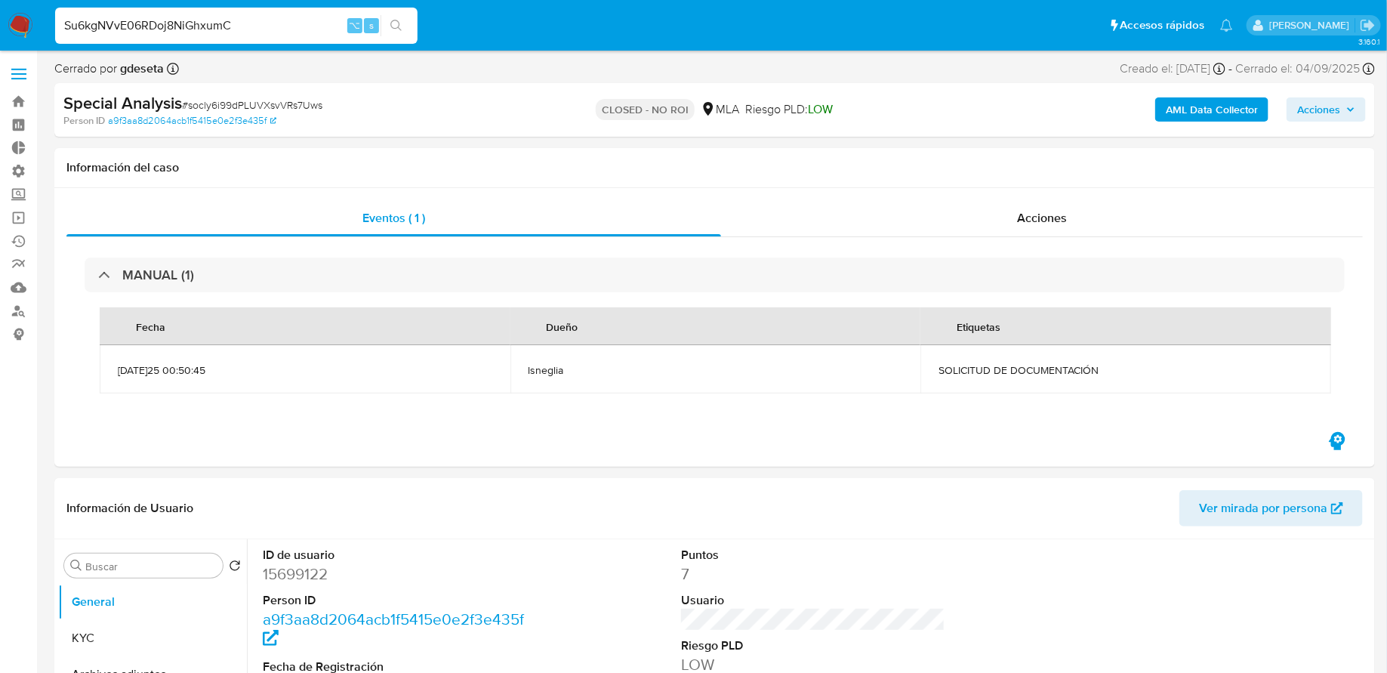
type input "Su6kgNVvE06RDoj8NiGhxumC"
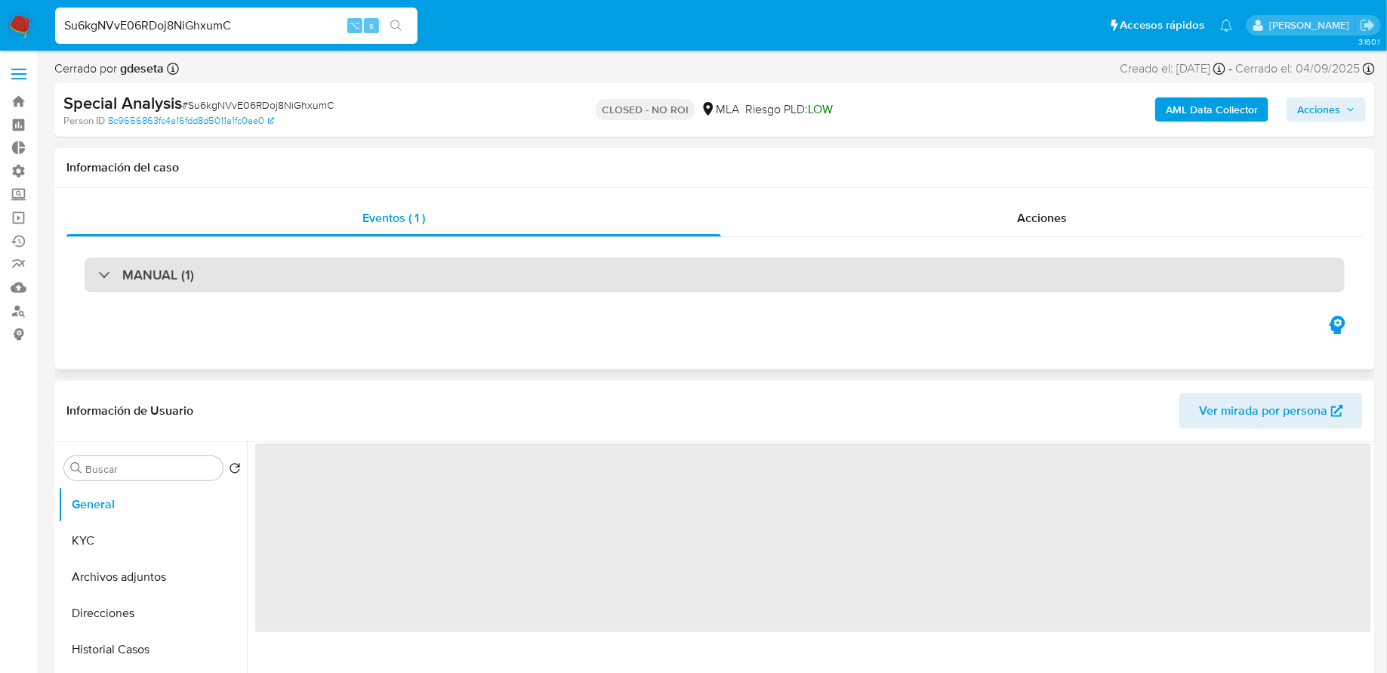
click at [236, 276] on div "MANUAL (1)" at bounding box center [715, 274] width 1260 height 35
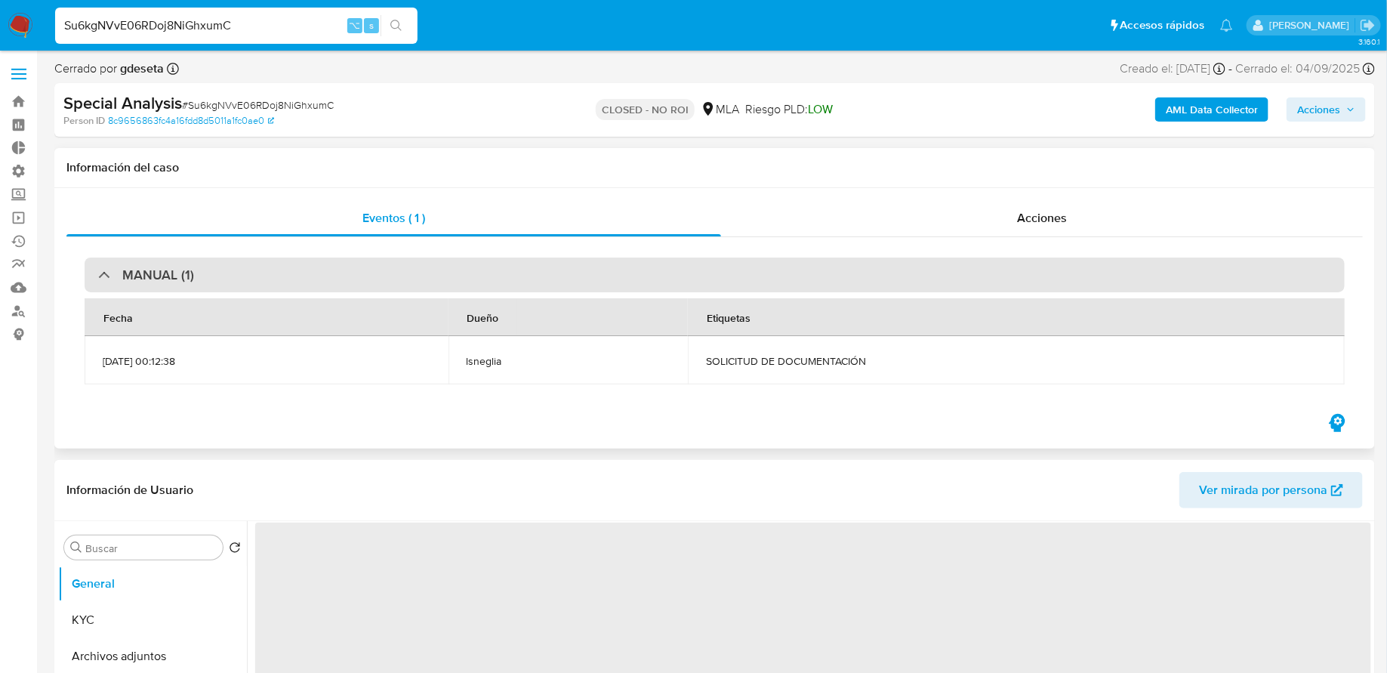
select select "10"
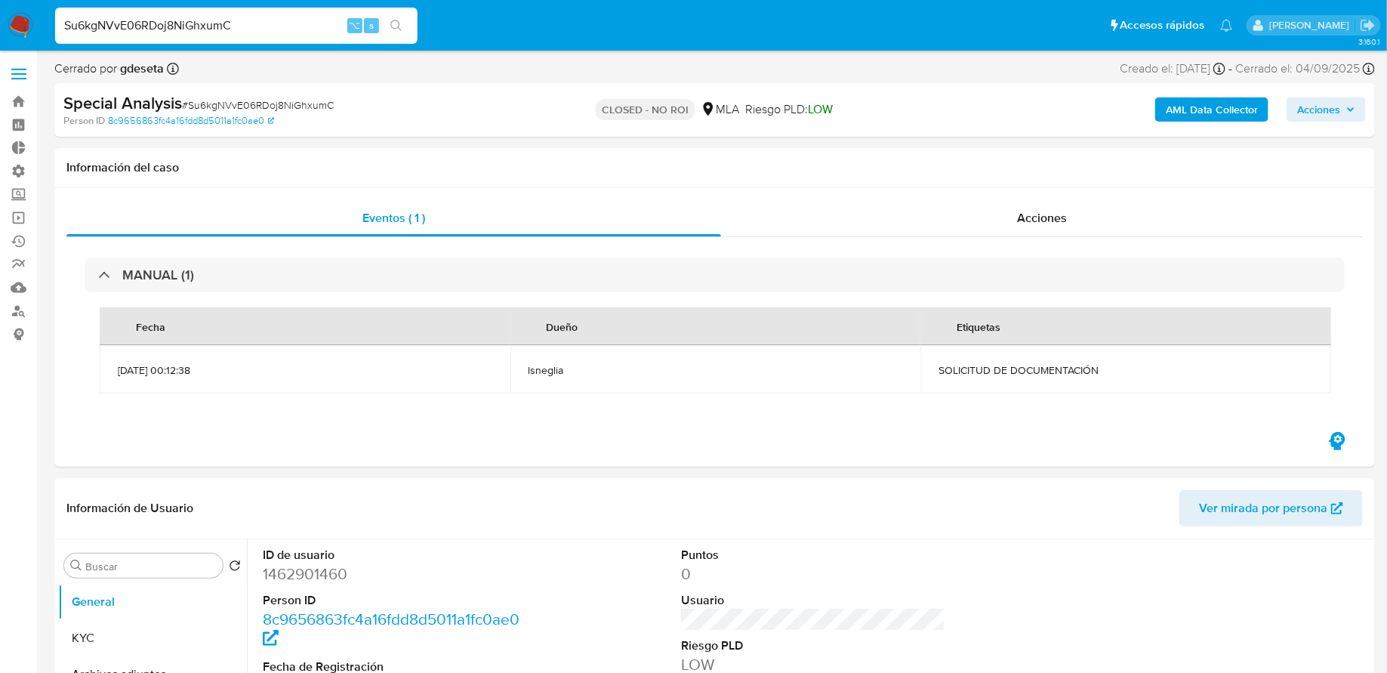
click at [178, 24] on input "Su6kgNVvE06RDoj8NiGhxumC" at bounding box center [236, 26] width 362 height 20
paste input "s4f3RHJ1LFY8Chmg5rAbFz2b"
type input "s4f3RHJ1LFY8Chmg5rAbFz2b"
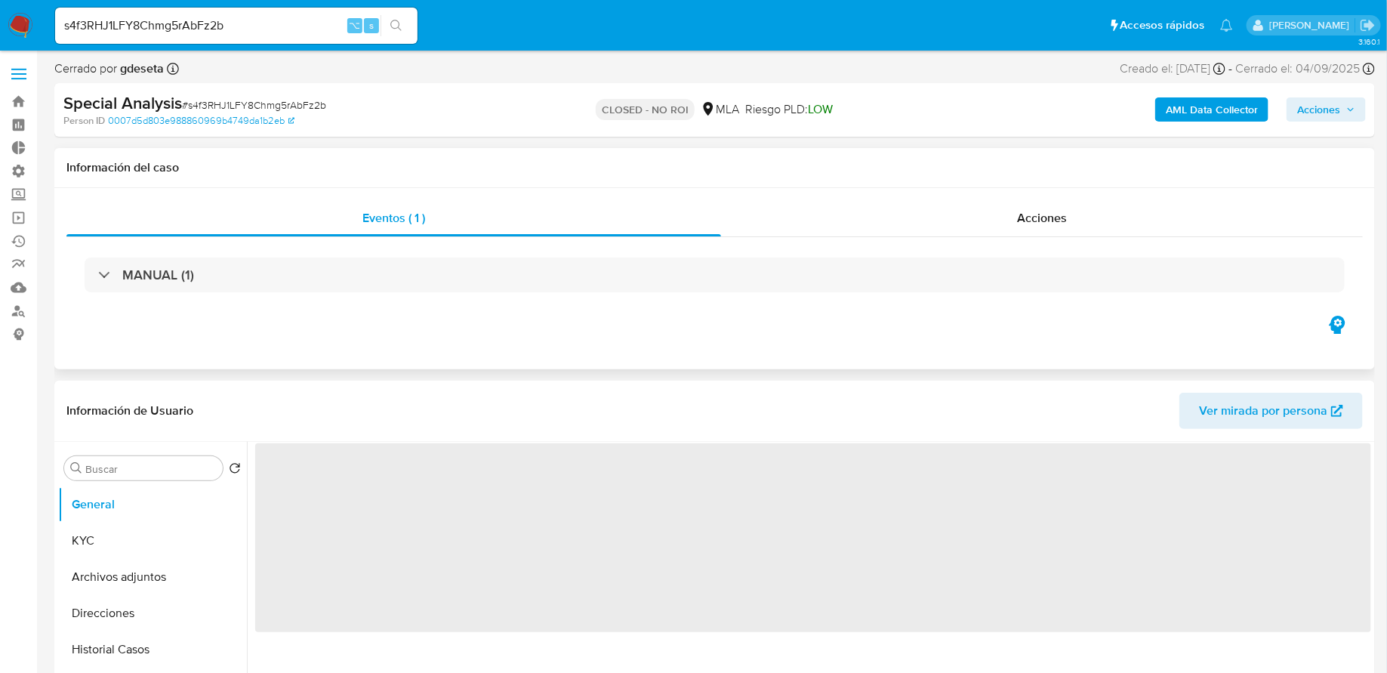
click at [281, 305] on div "MANUAL (1)" at bounding box center [714, 275] width 1296 height 76
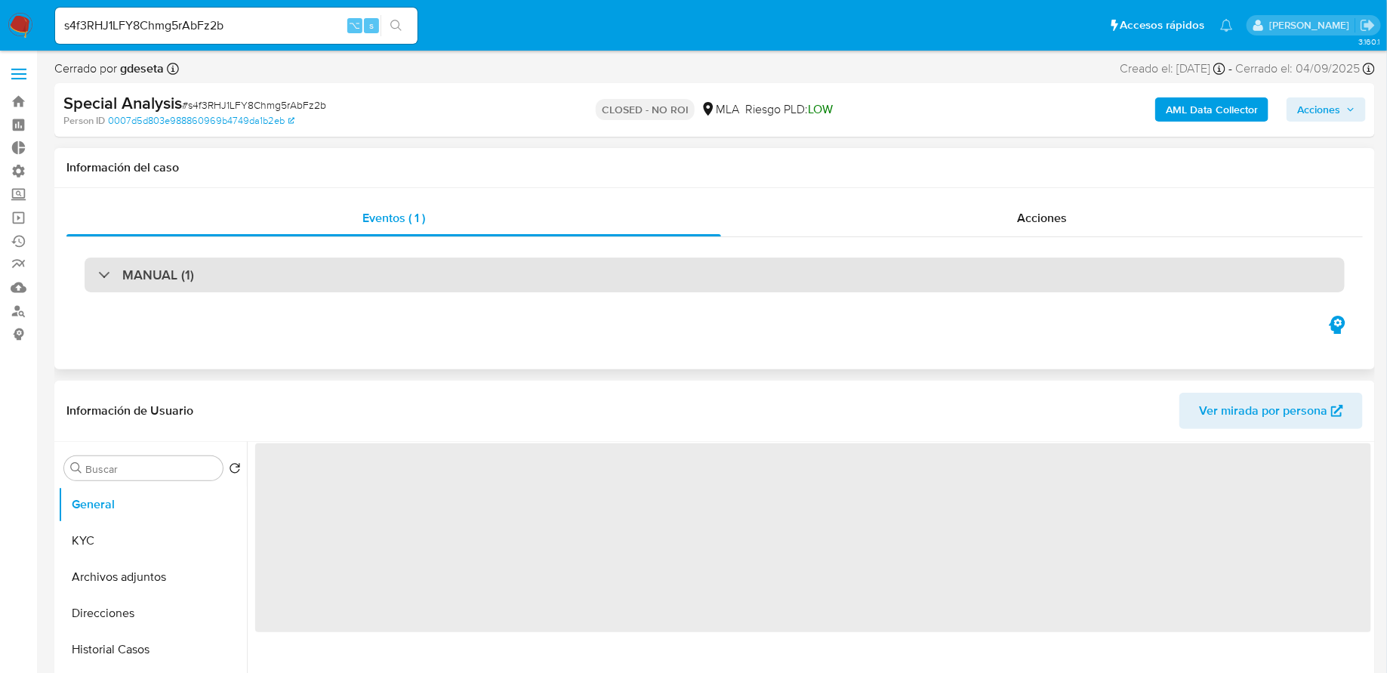
select select "10"
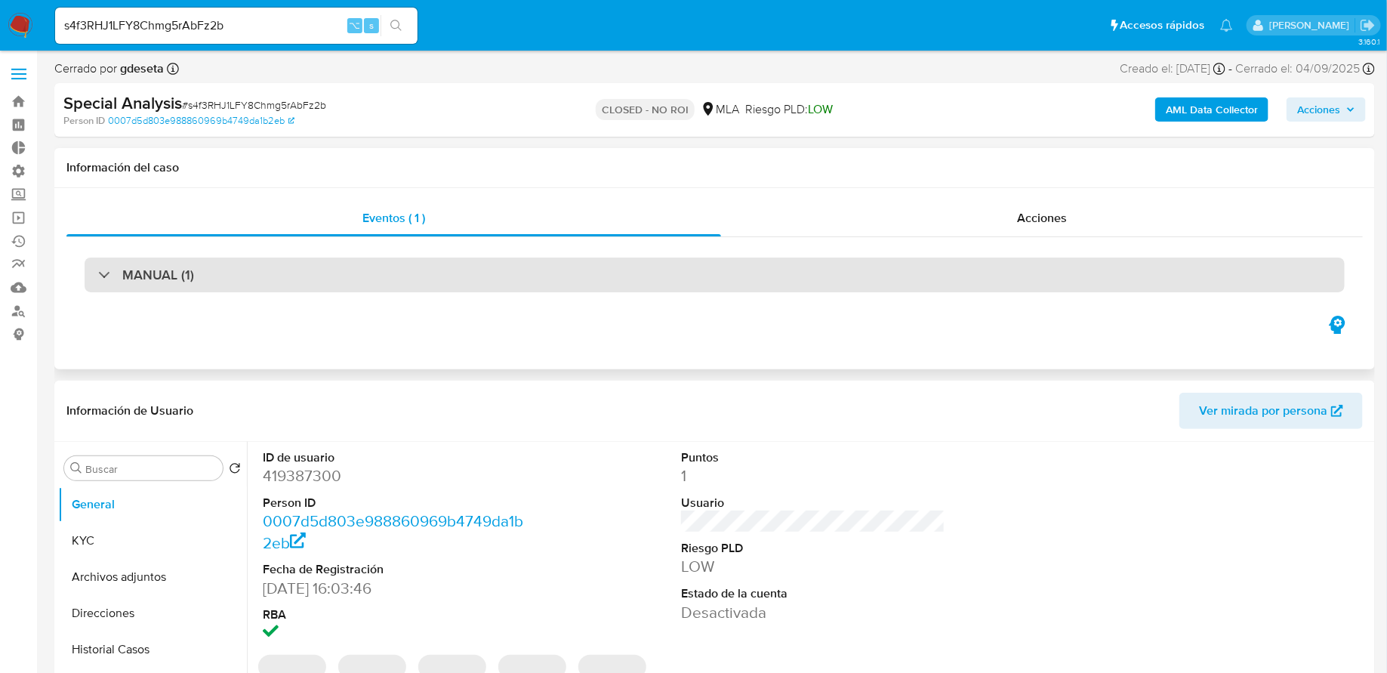
click at [279, 283] on div "MANUAL (1)" at bounding box center [715, 274] width 1260 height 35
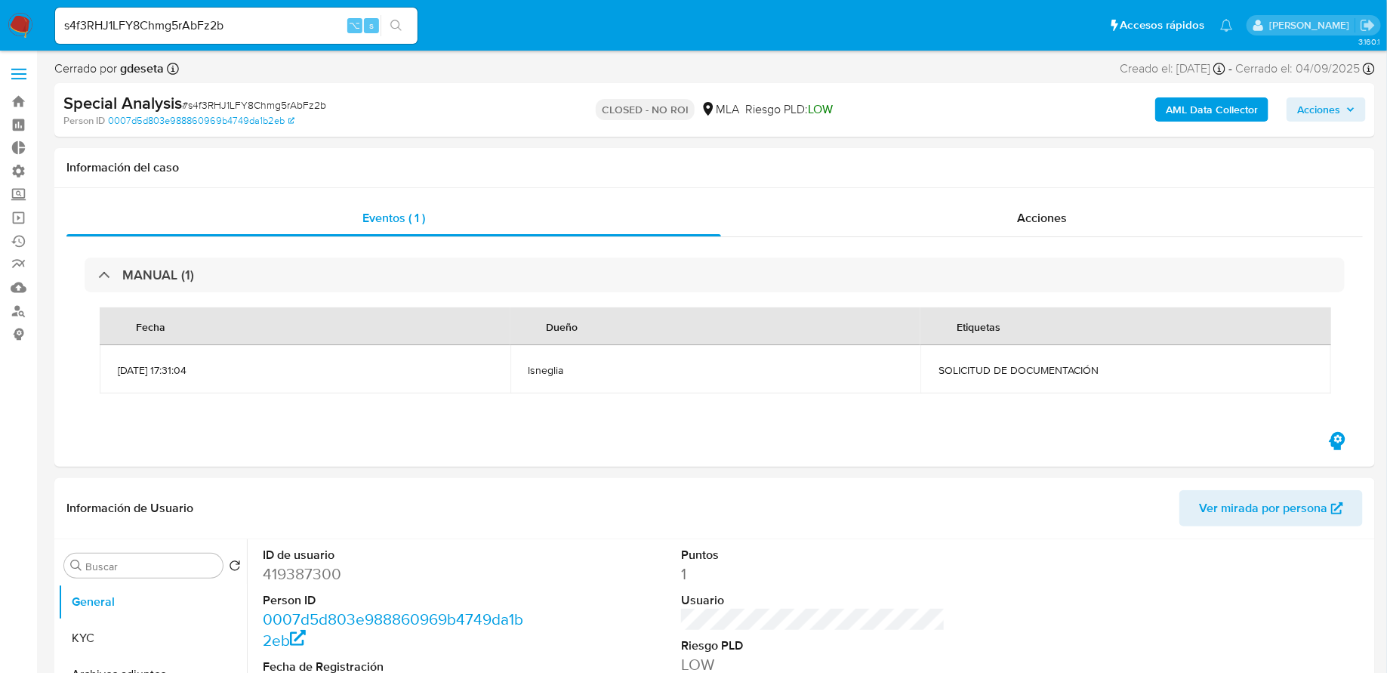
click at [179, 23] on input "s4f3RHJ1LFY8Chmg5rAbFz2b" at bounding box center [236, 26] width 362 height 20
paste input "mbKeYwP0TKDtlpoGHGOEdy5L"
type input "mbKeYwP0TKDtlpoGHGOEdy5L"
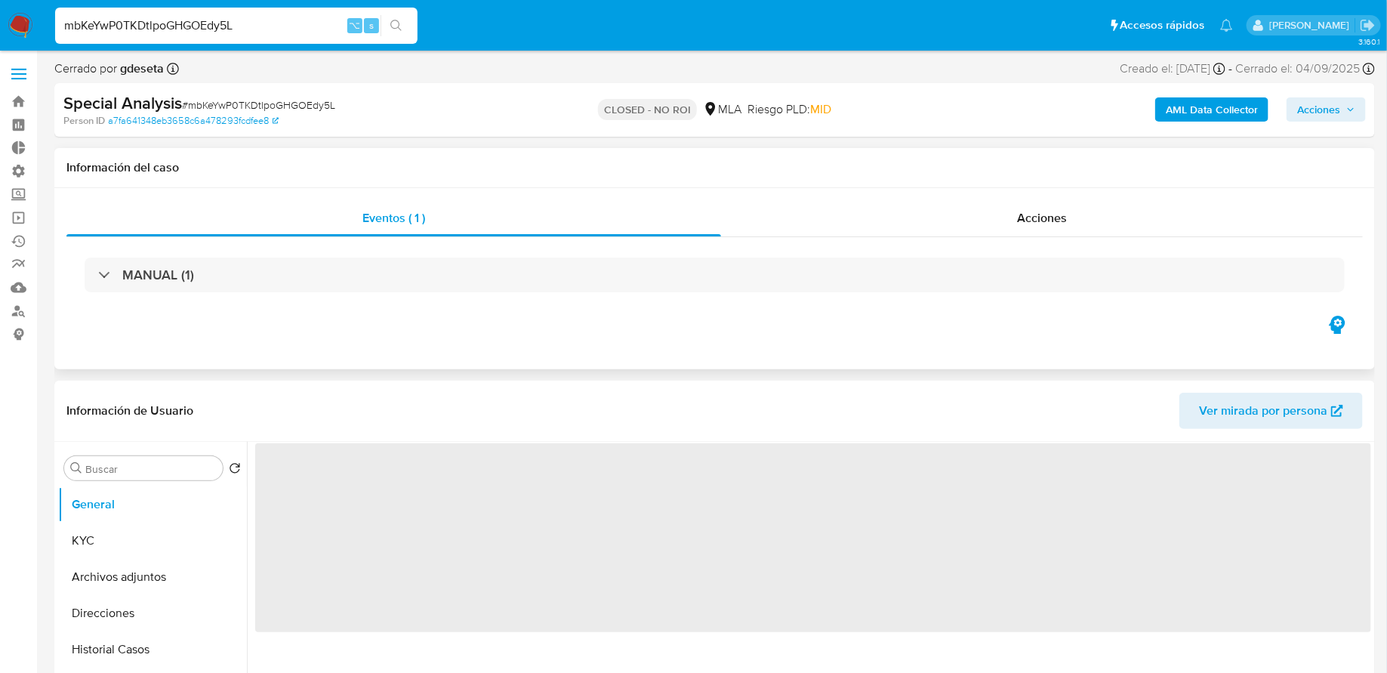
select select "10"
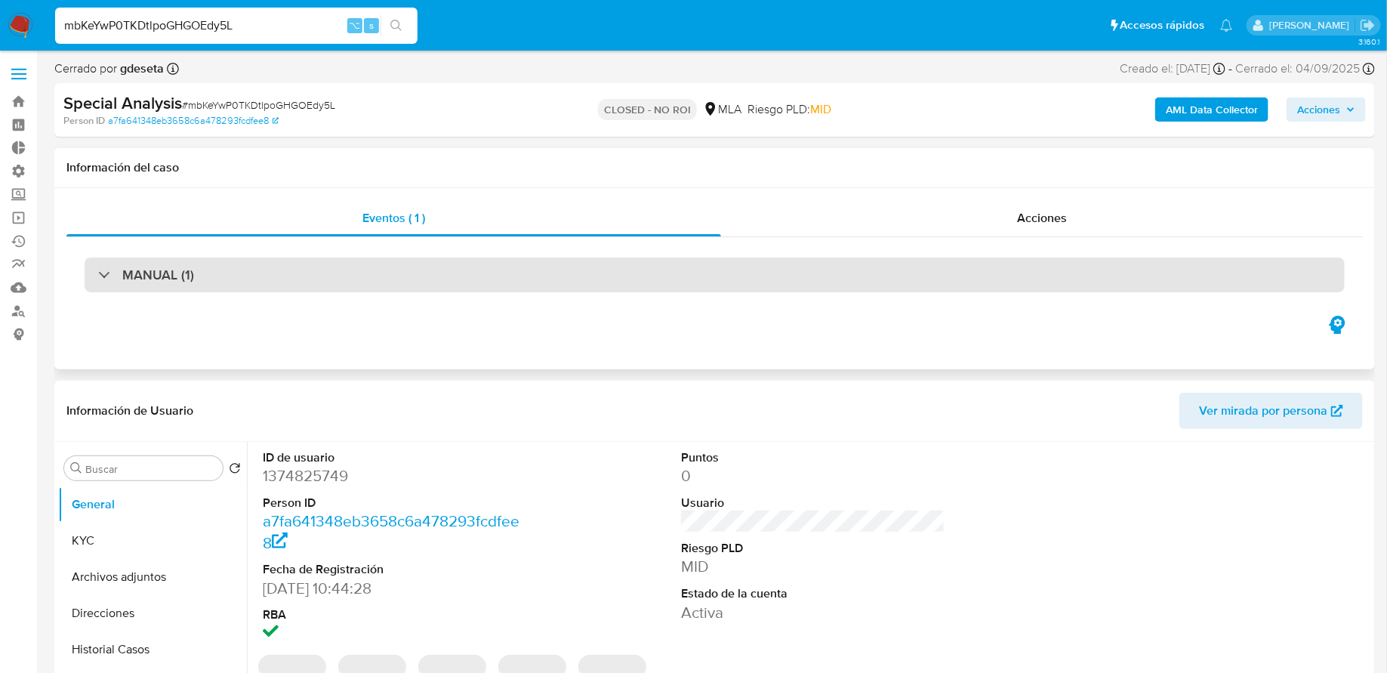
click at [259, 285] on div "MANUAL (1)" at bounding box center [715, 274] width 1260 height 35
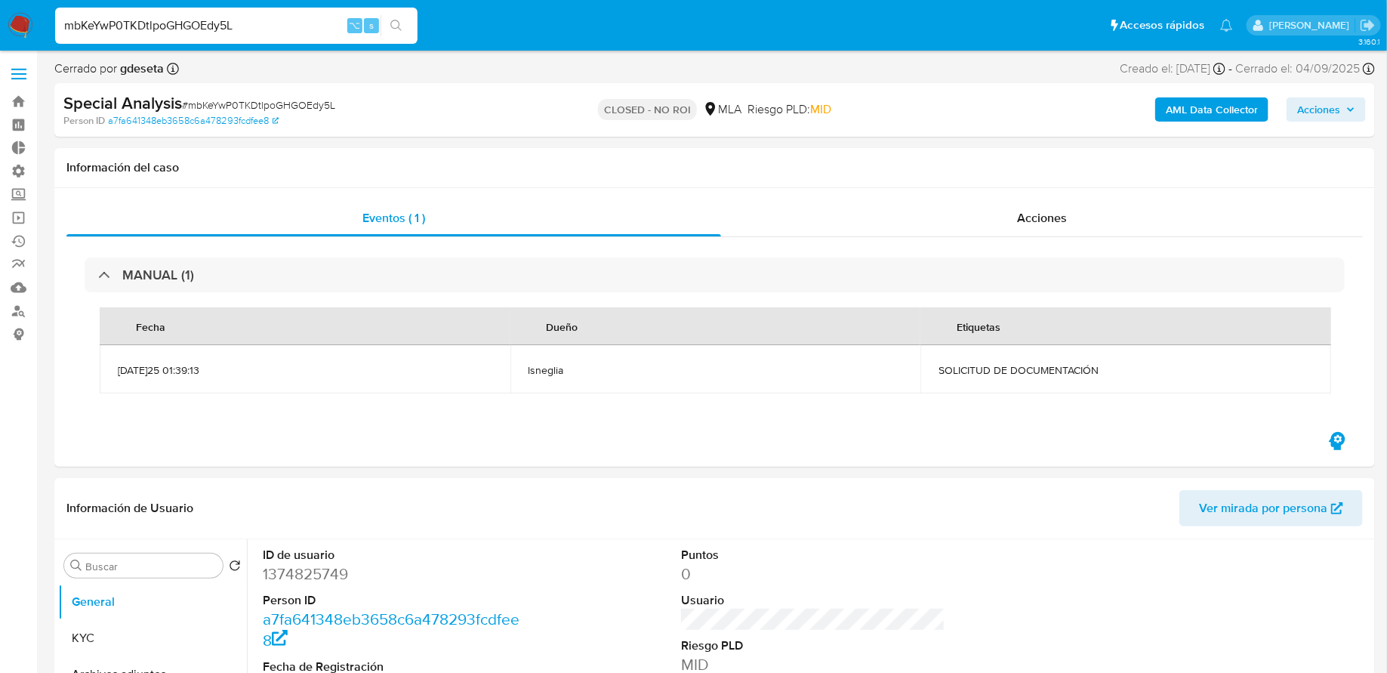
click at [214, 30] on input "mbKeYwP0TKDtlpoGHGOEdy5L" at bounding box center [236, 26] width 362 height 20
paste input "fh51KeqVnzlKJ3QqXuhr5axe"
type input "fh51KeqVnzlKJ3QqXuhr5axe"
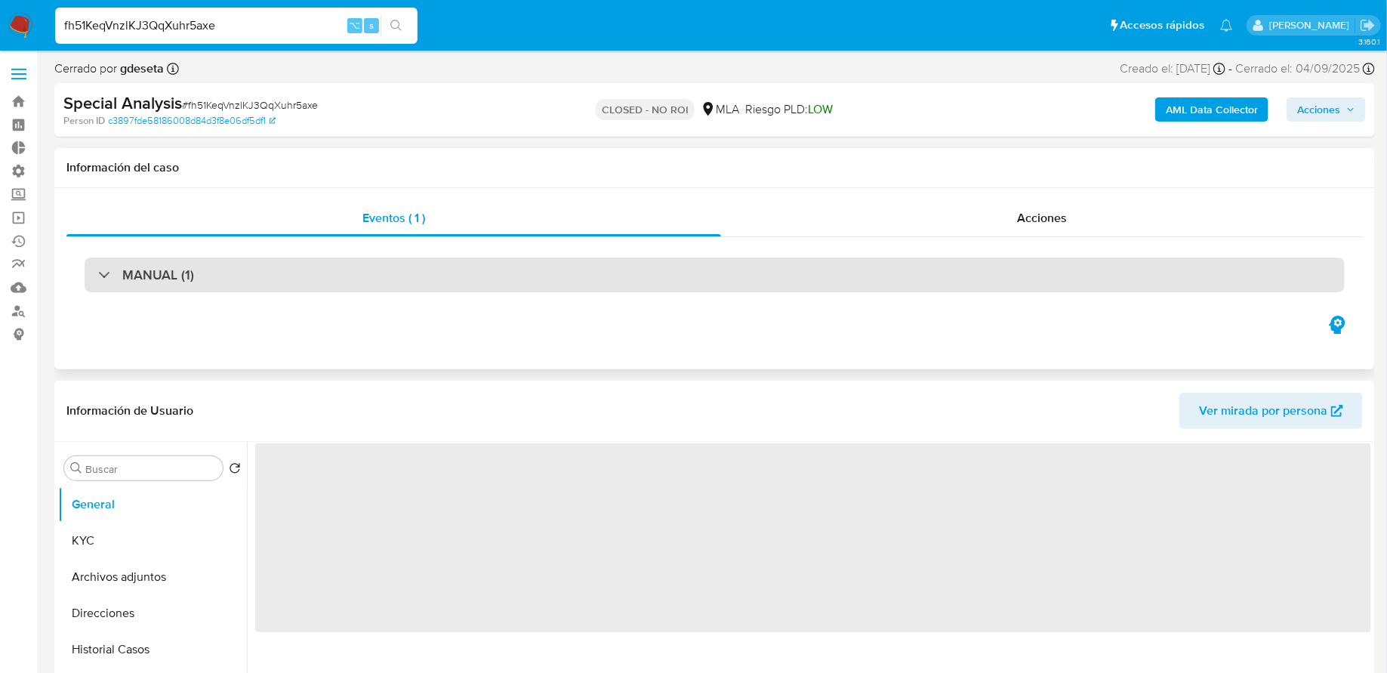
select select "10"
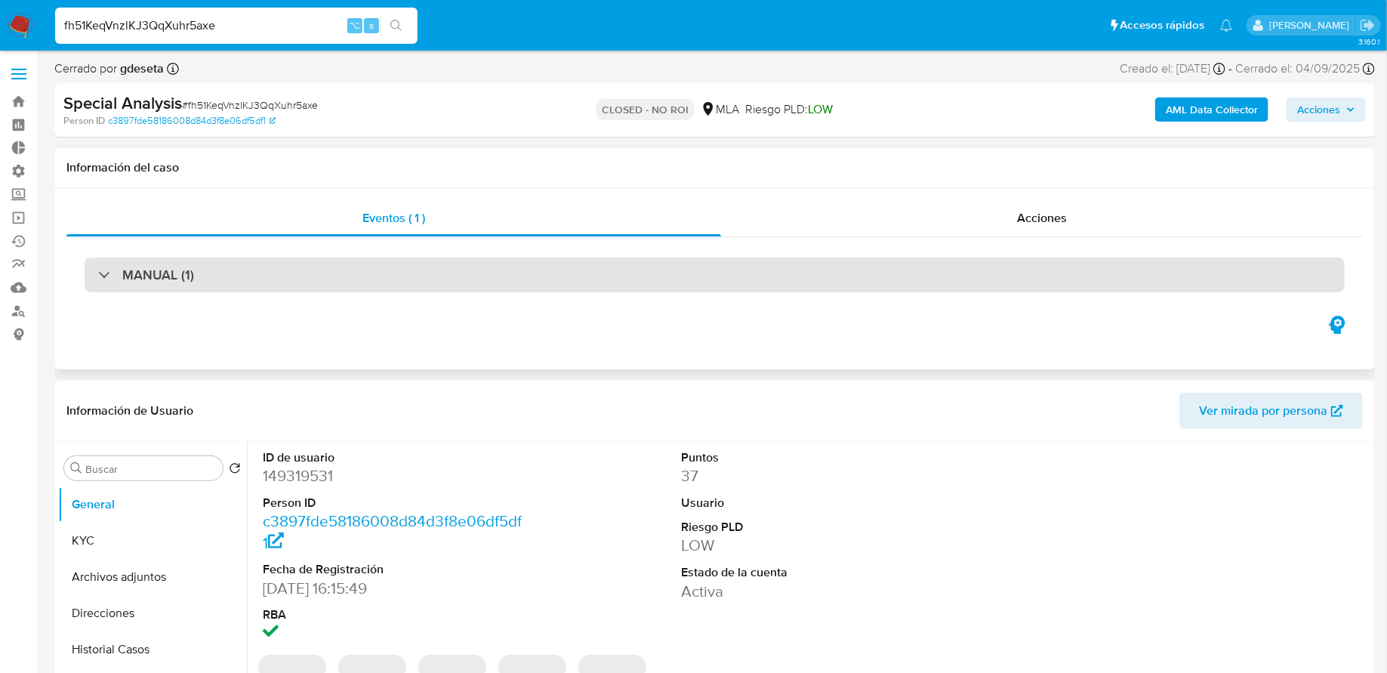
click at [210, 288] on div "MANUAL (1)" at bounding box center [715, 274] width 1260 height 35
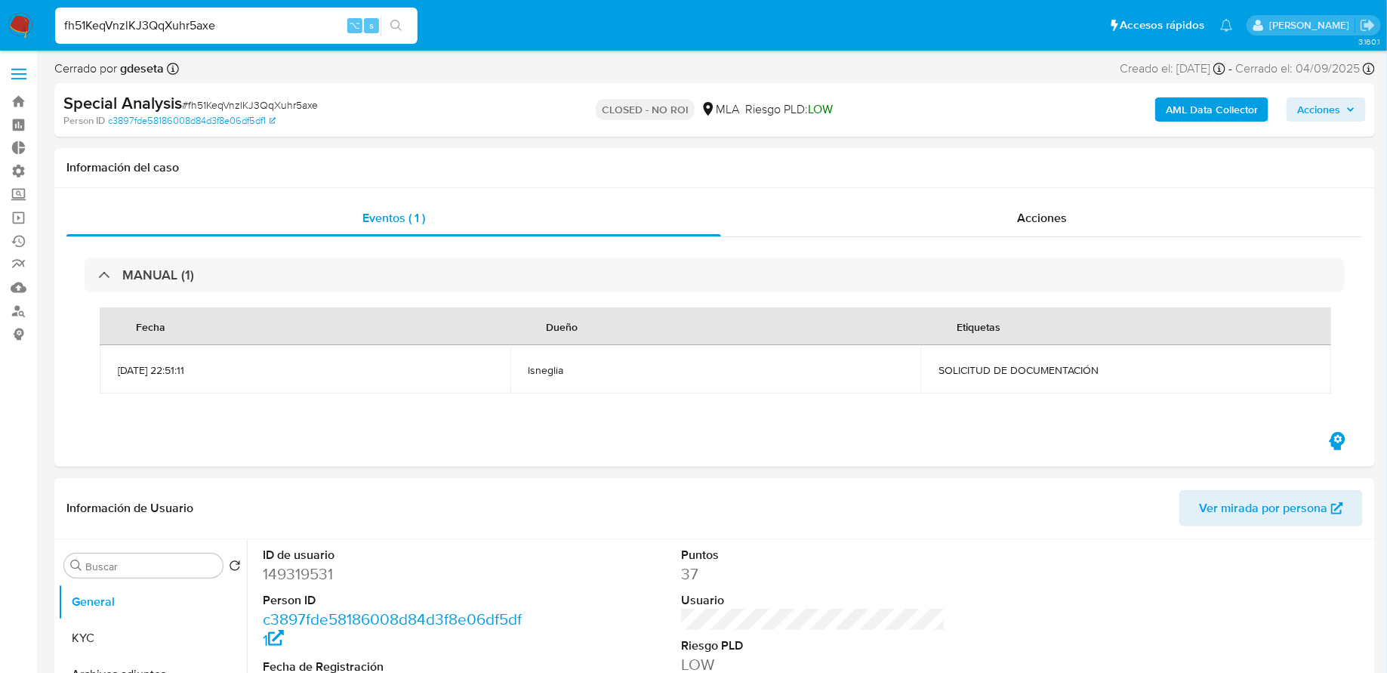
click at [183, 35] on div "fh51KeqVnzlKJ3QqXuhr5axe ⌥ s" at bounding box center [236, 26] width 362 height 36
click at [179, 32] on input "fh51KeqVnzlKJ3QqXuhr5axe" at bounding box center [236, 26] width 362 height 20
paste input "tBDMa4LSzCNs0E9DM7pMQSBY"
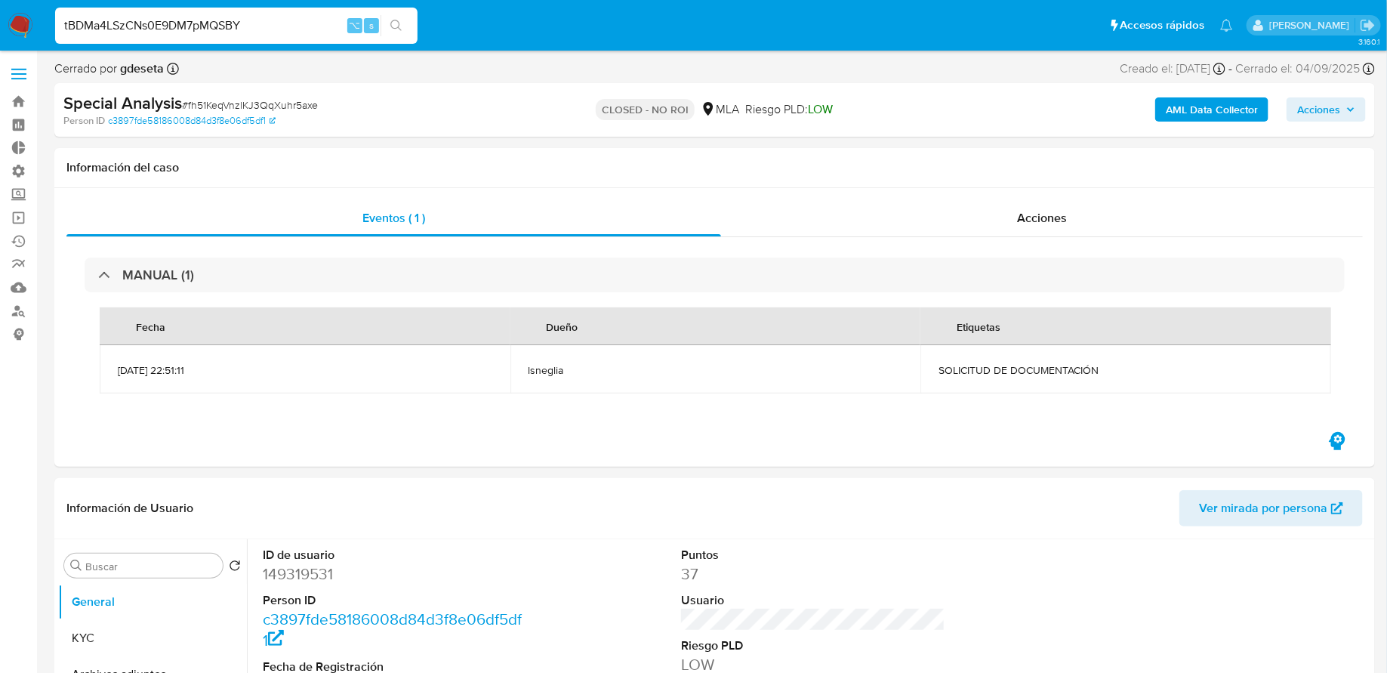
type input "tBDMa4LSzCNs0E9DM7pMQSBY"
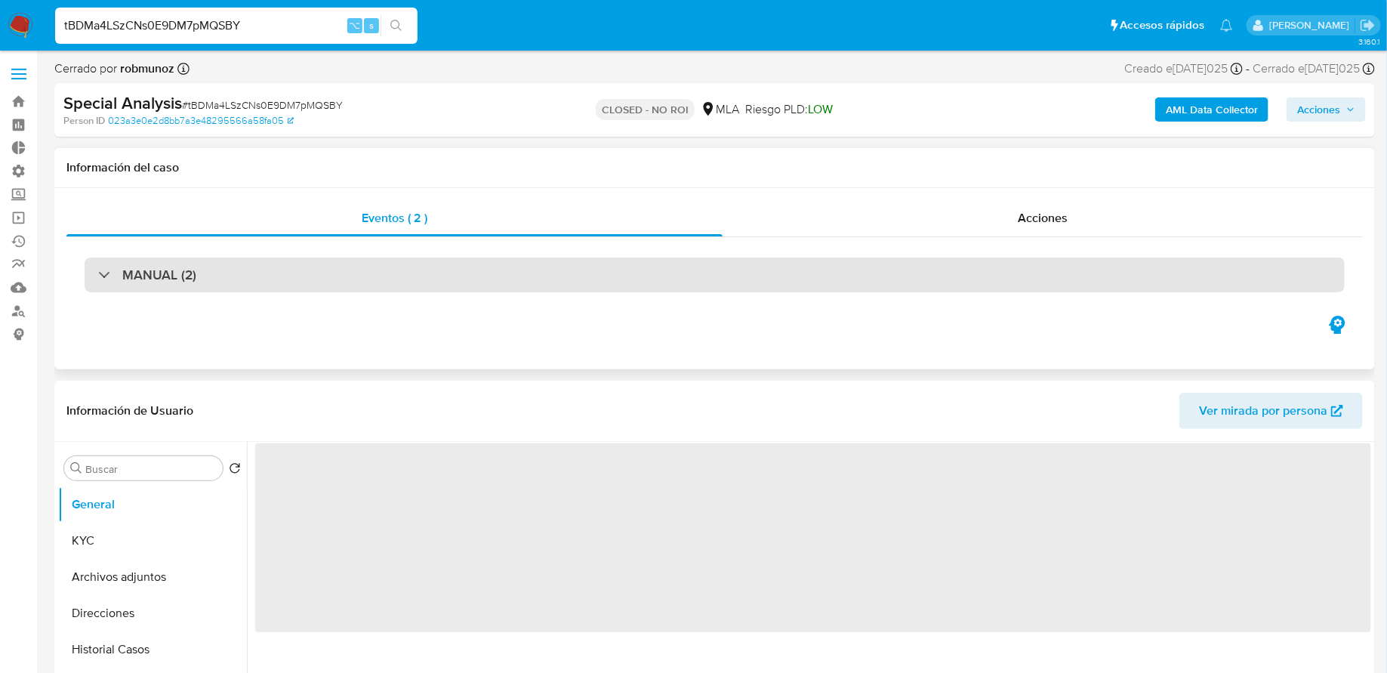
click at [205, 259] on div "MANUAL (2)" at bounding box center [715, 274] width 1260 height 35
select select "10"
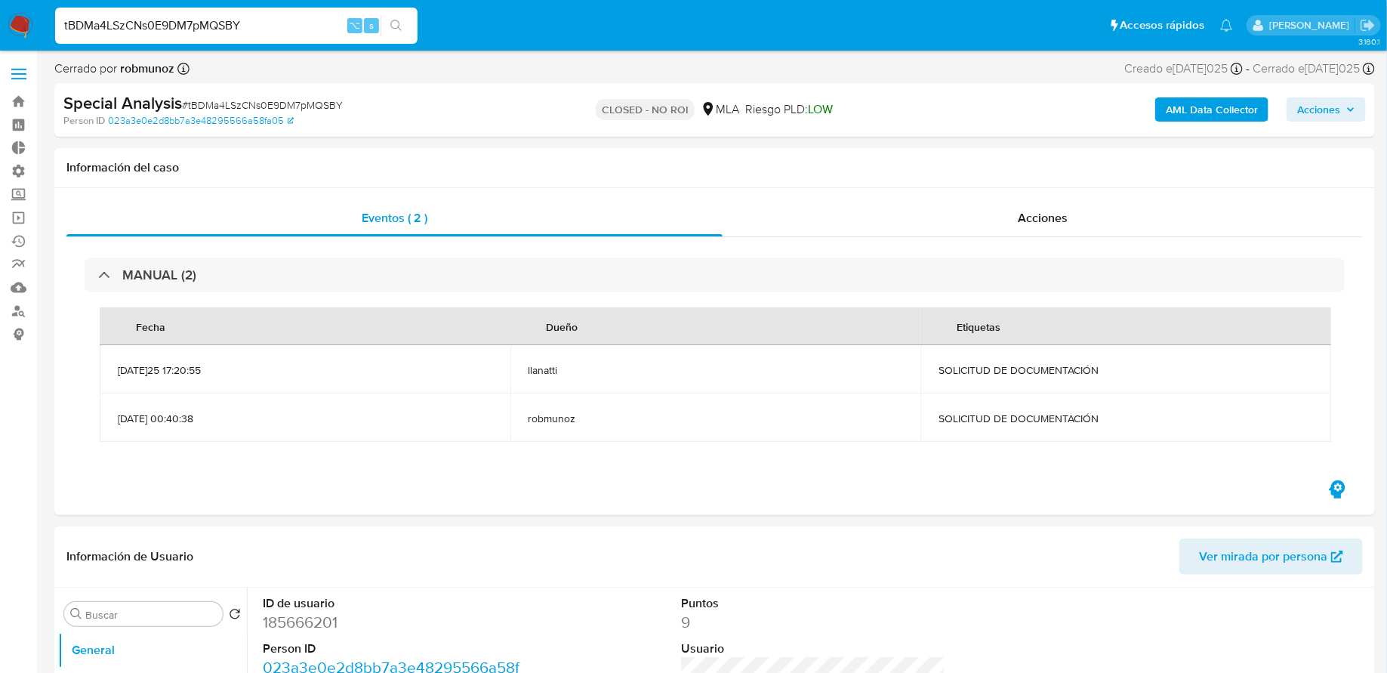
click at [230, 29] on input "tBDMa4LSzCNs0E9DM7pMQSBY" at bounding box center [236, 26] width 362 height 20
paste input "LMCROZ8H4dMICHyDzuykleDm"
type input "LMCROZ8H4dMICHyDzuykleDm"
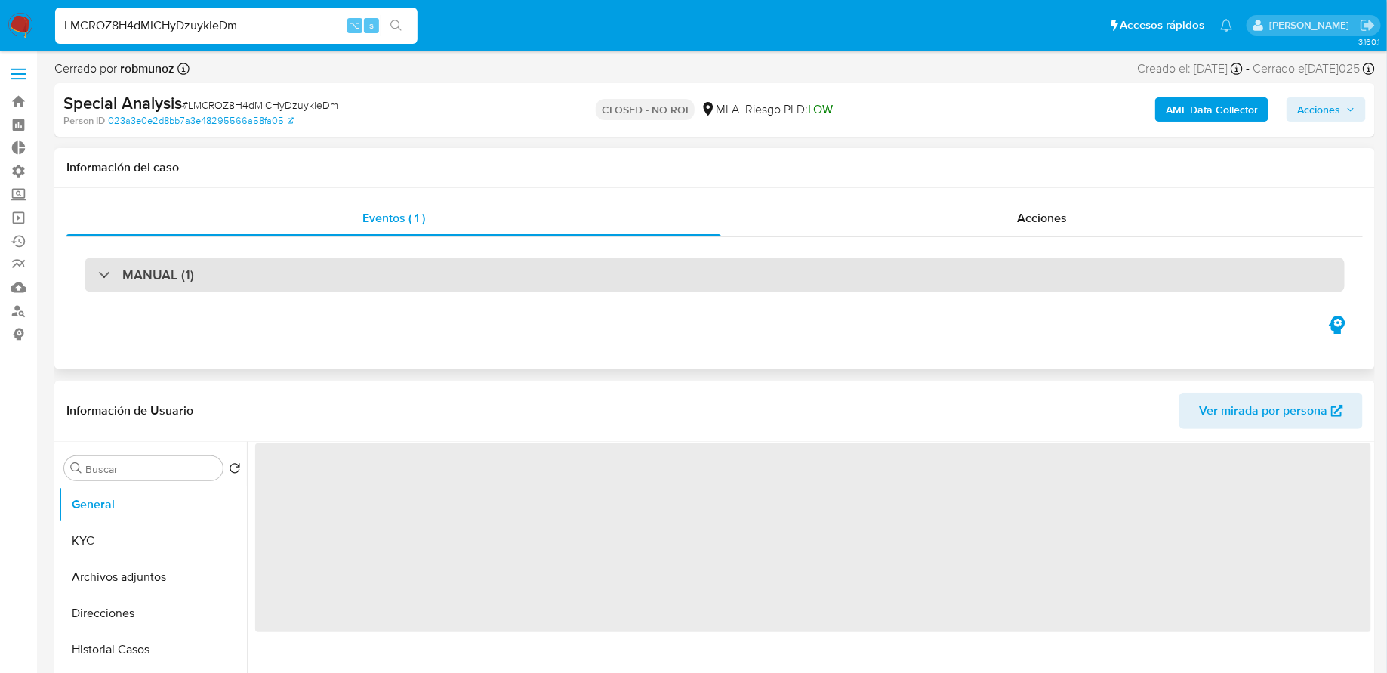
select select "10"
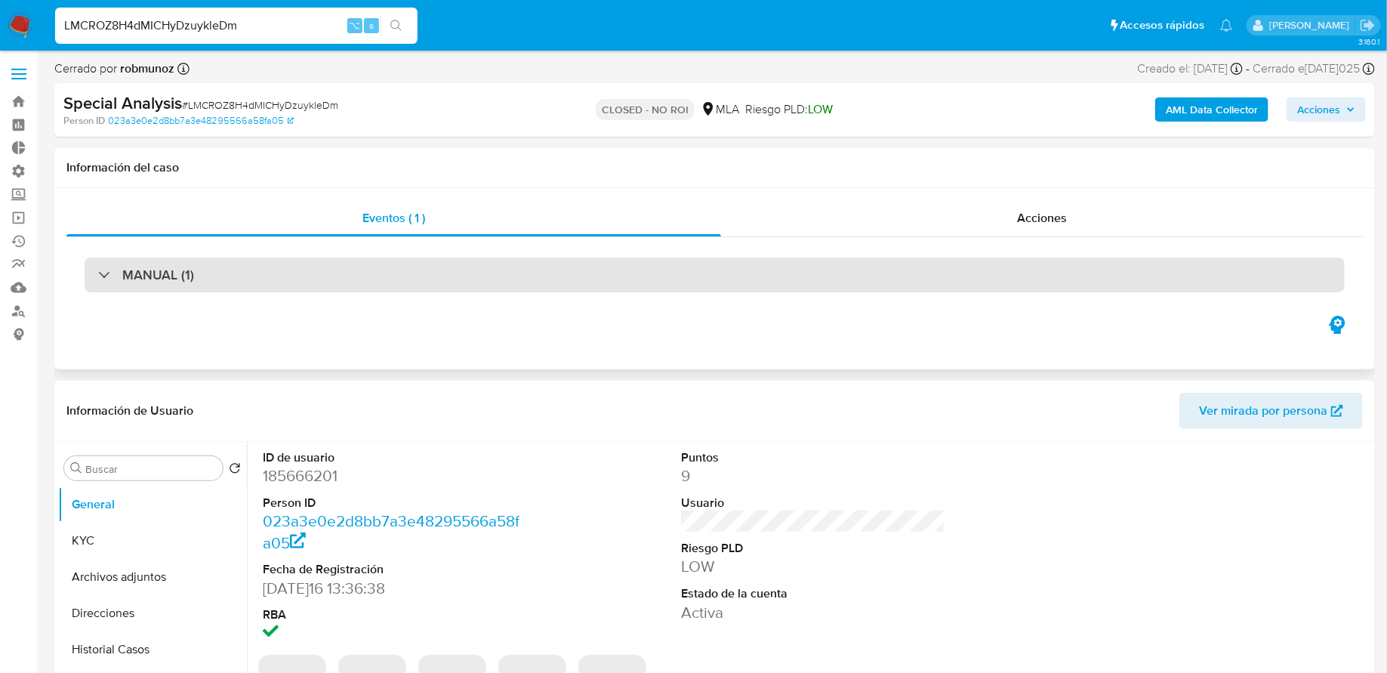
click at [360, 264] on div "MANUAL (1)" at bounding box center [715, 274] width 1260 height 35
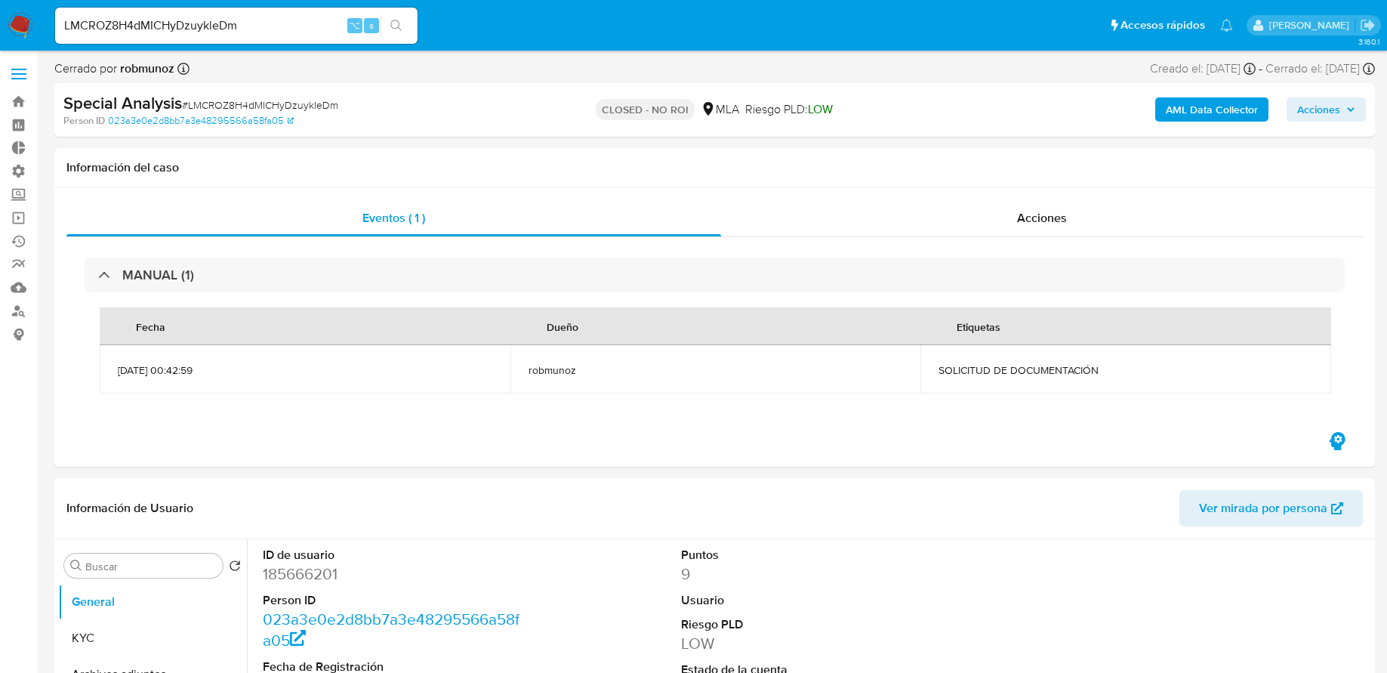
select select "10"
